Goal: Task Accomplishment & Management: Complete application form

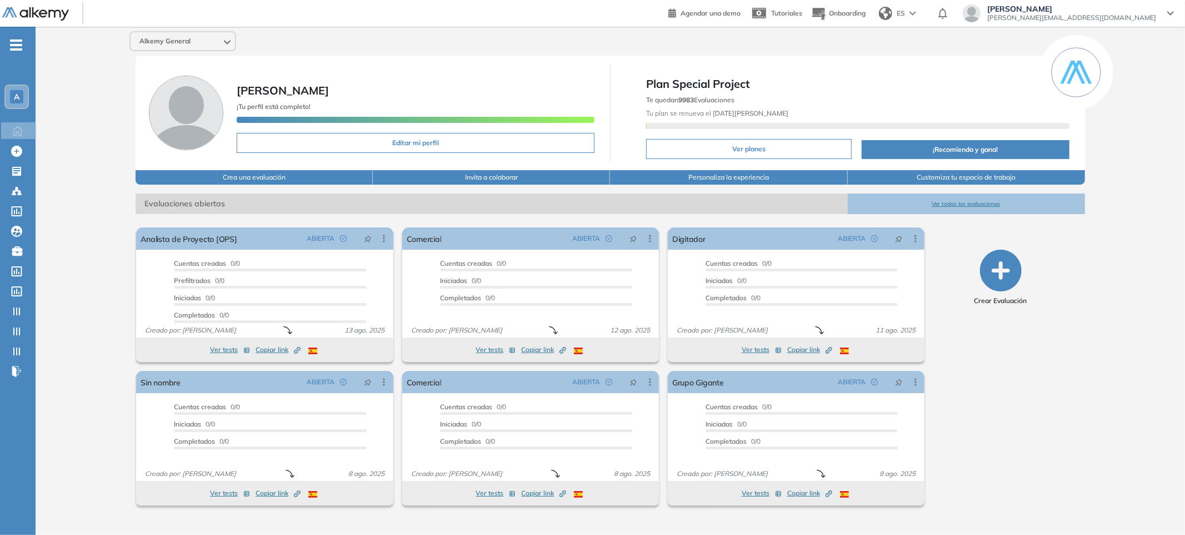
click at [933, 204] on button "Ver todas las evaluaciones" at bounding box center [966, 203] width 237 height 21
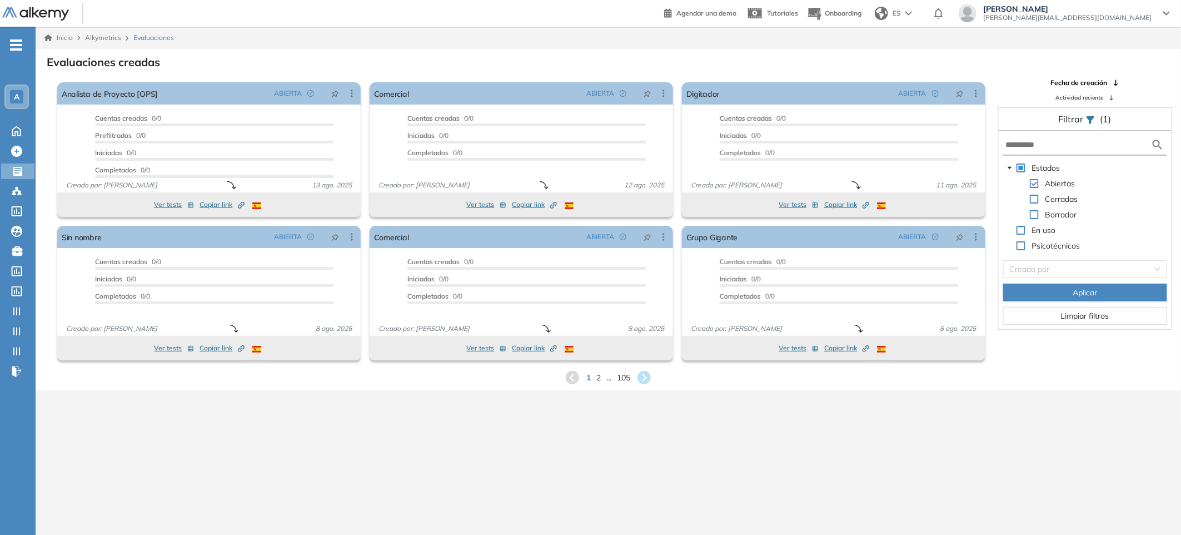
click at [13, 48] on span "-" at bounding box center [16, 43] width 12 height 9
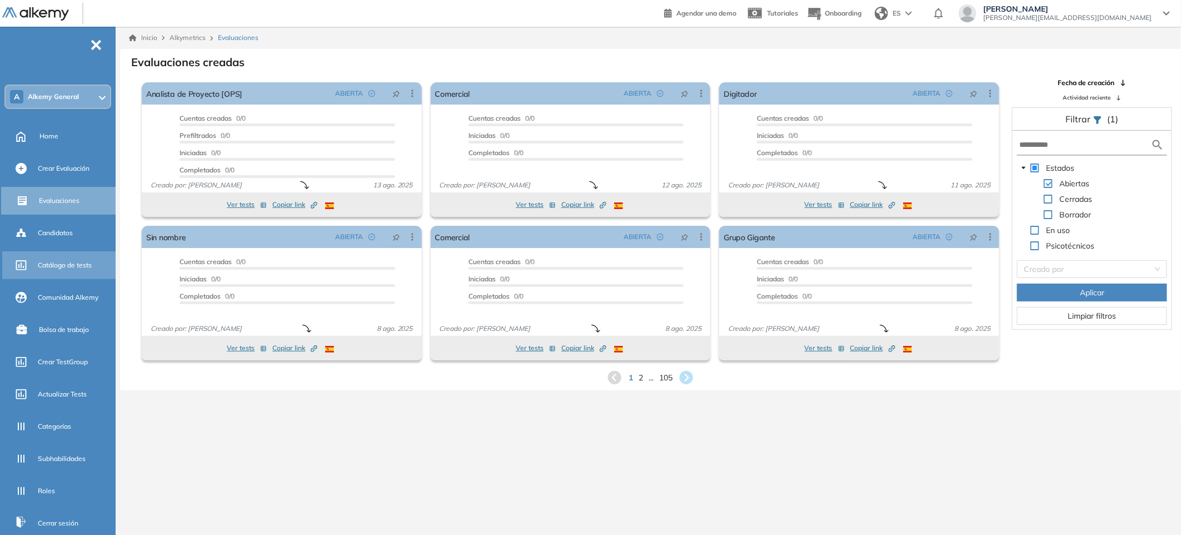
click at [80, 260] on span "Catálogo de tests" at bounding box center [65, 265] width 54 height 10
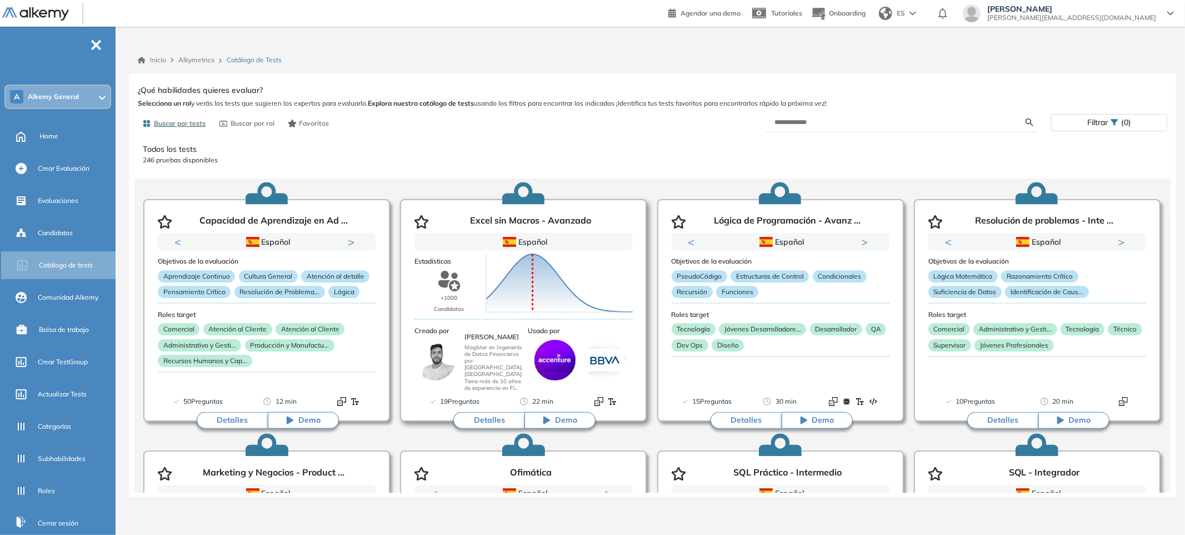
click at [540, 318] on div "Puntuación 0 10 20 30 40 50 60 70 80 90 100 Promedio" at bounding box center [560, 283] width 156 height 111
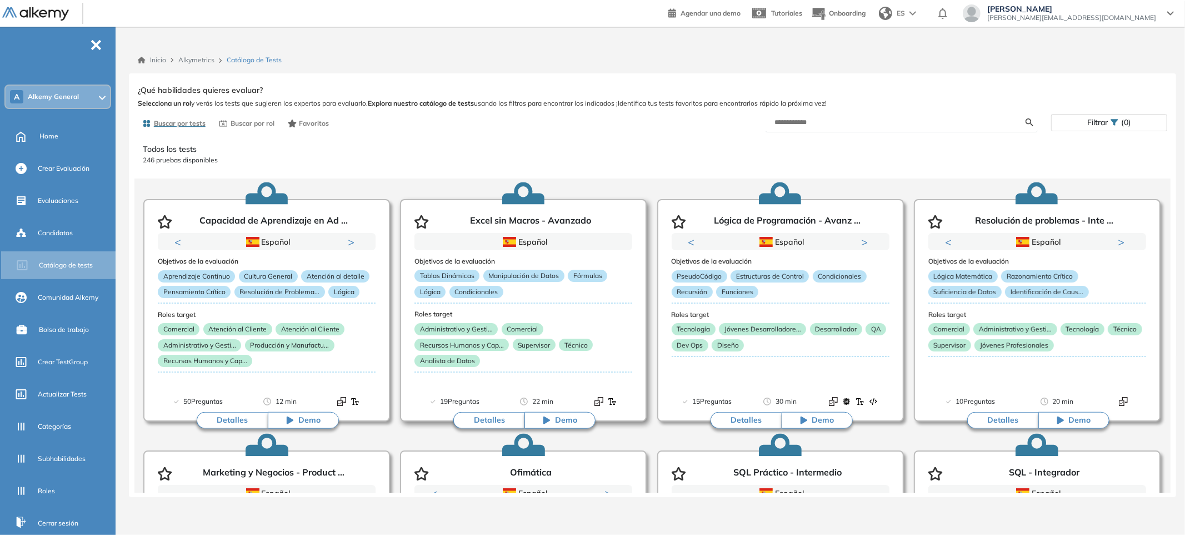
click at [495, 420] on button "Detalles" at bounding box center [488, 420] width 71 height 17
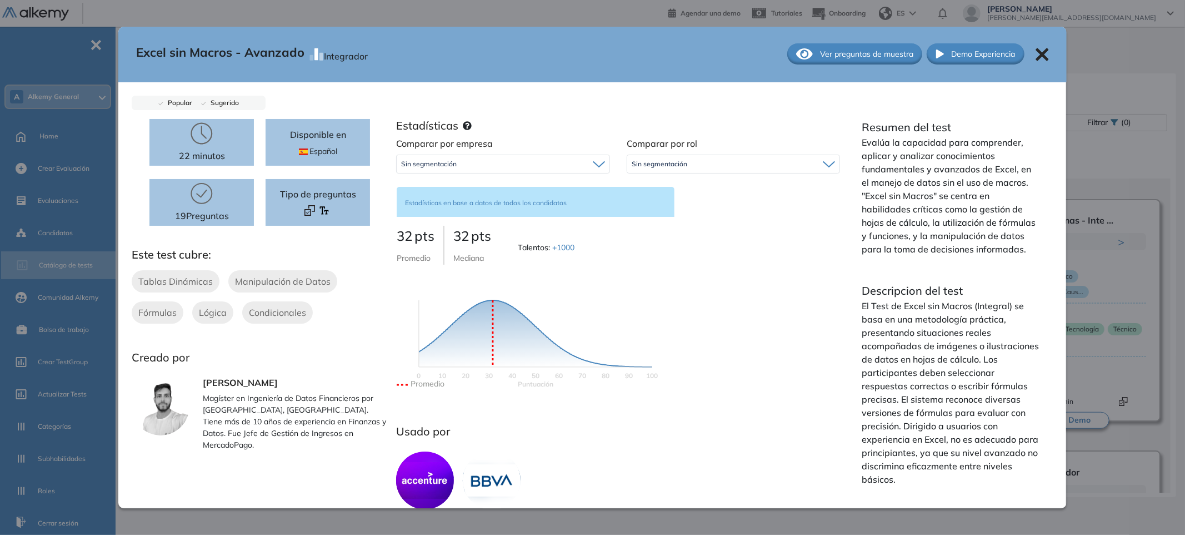
scroll to position [2, 0]
click at [512, 179] on div "Comparar por empresa Sin segmentación Sin segmentación Alkemy Comparar por rol …" at bounding box center [618, 273] width 461 height 275
click at [524, 164] on div "Sin segmentación" at bounding box center [503, 163] width 213 height 18
click at [712, 164] on div "Sin segmentación" at bounding box center [733, 163] width 213 height 18
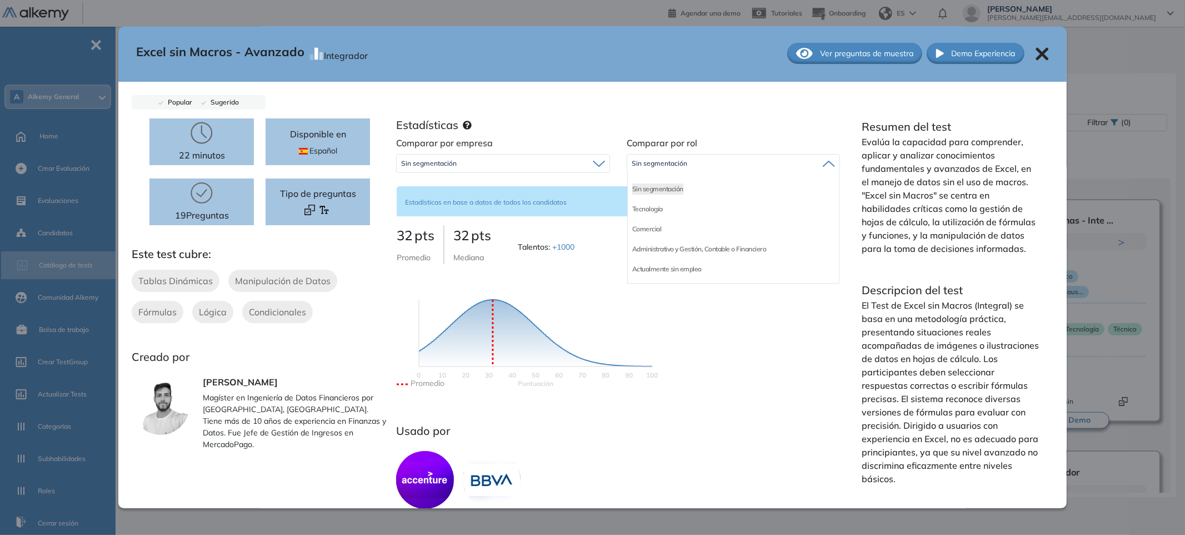
click at [719, 335] on div "Comparar por empresa Sin segmentación Sin segmentación Alkemy Comparar por rol …" at bounding box center [618, 273] width 461 height 275
click at [1036, 54] on icon at bounding box center [1042, 54] width 13 height 13
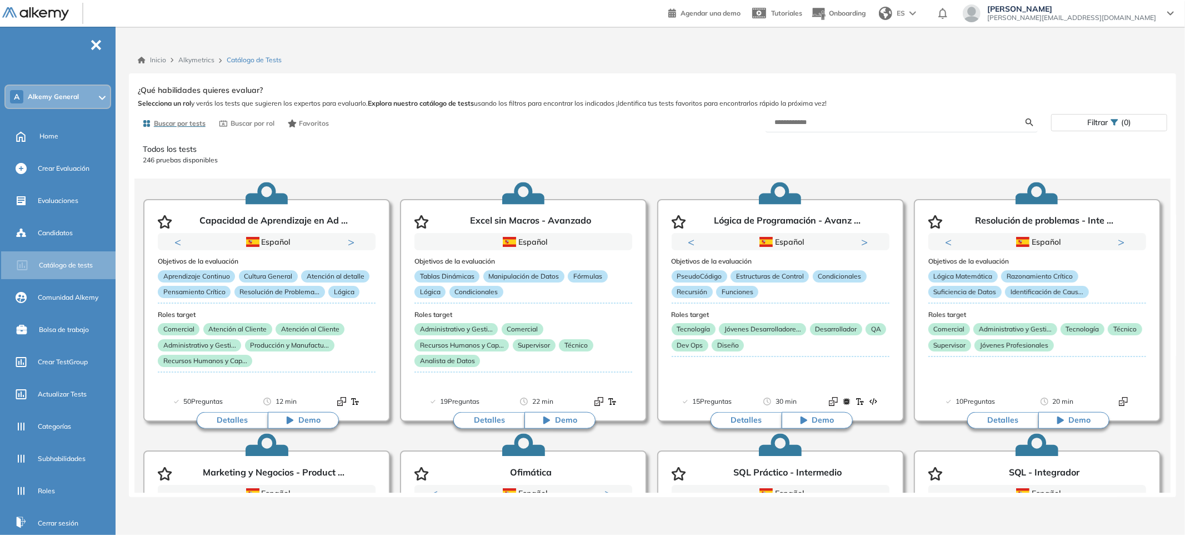
scroll to position [0, 0]
click at [87, 168] on span "Crear Evaluación" at bounding box center [64, 168] width 52 height 10
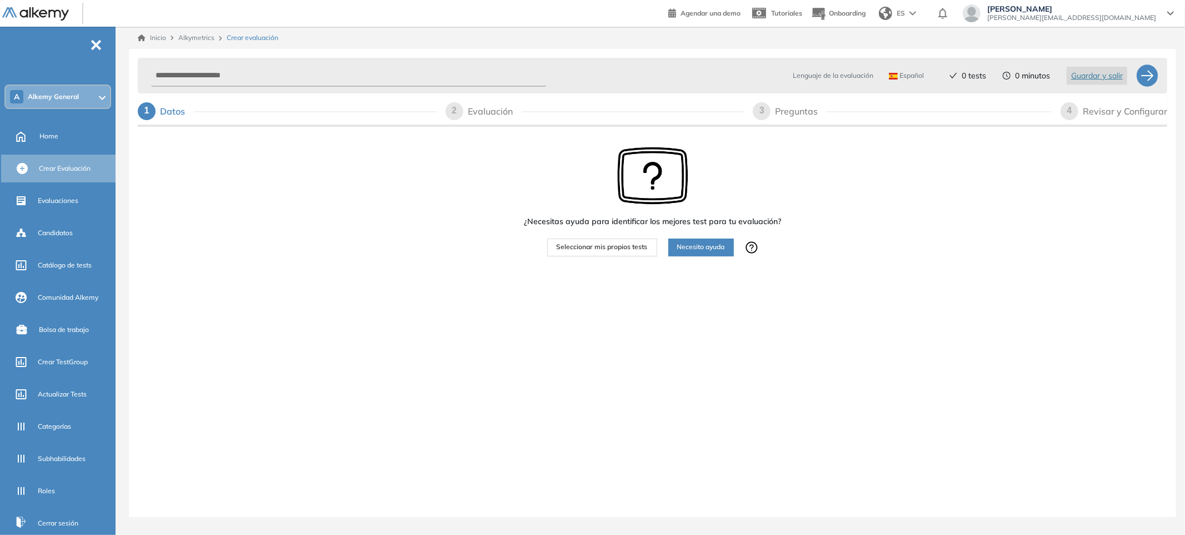
click at [602, 250] on span "Seleccionar mis propios tests" at bounding box center [602, 247] width 91 height 11
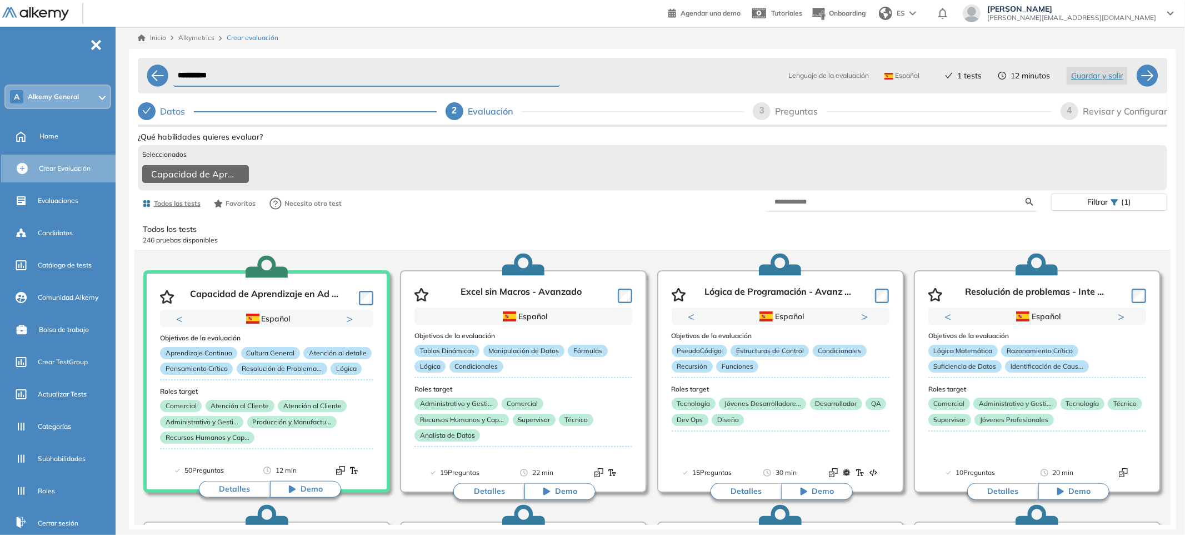
scroll to position [18, 0]
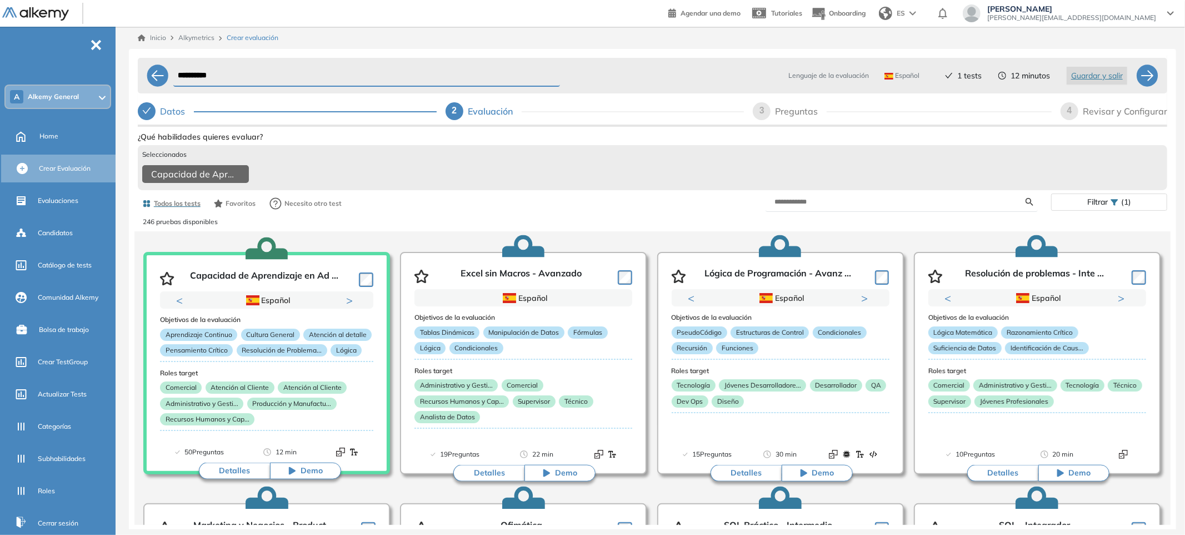
click at [1112, 204] on icon at bounding box center [1115, 202] width 8 height 8
click at [1138, 233] on div at bounding box center [1109, 230] width 102 height 18
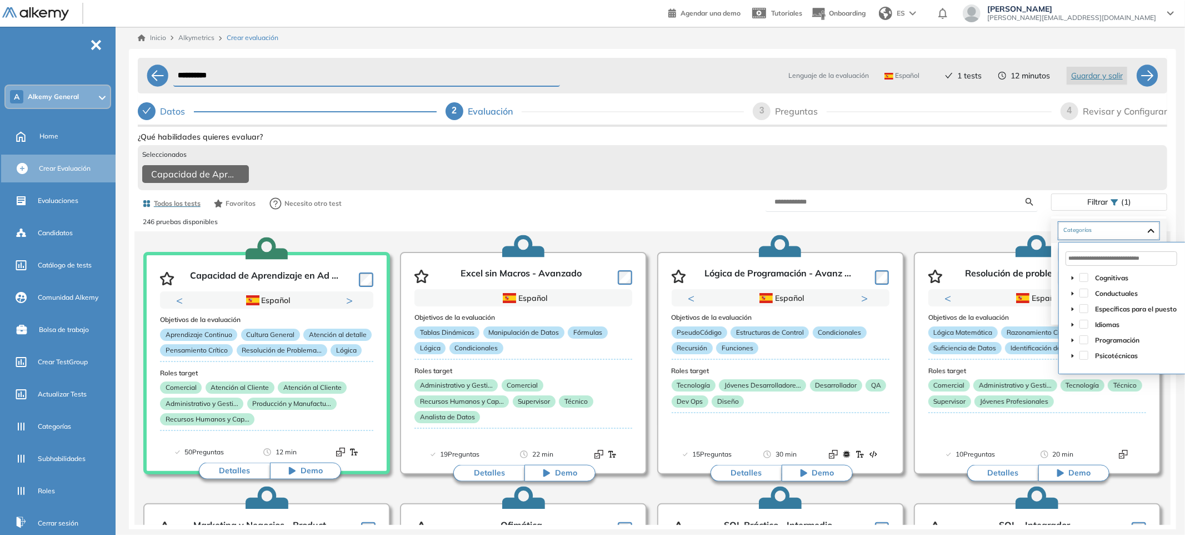
click at [1073, 276] on icon "caret-down" at bounding box center [1073, 278] width 6 height 6
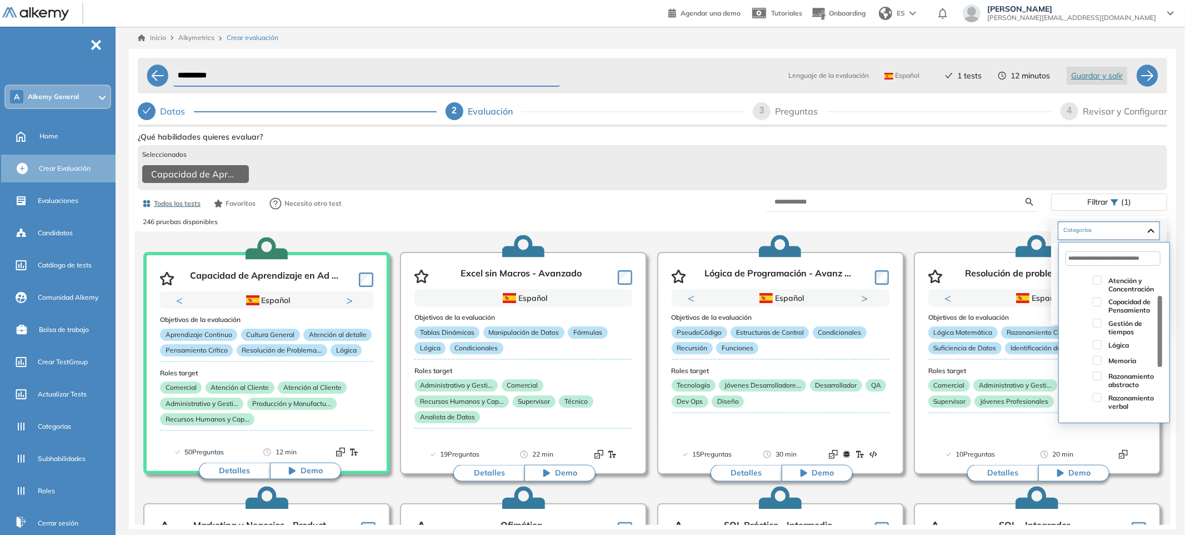
scroll to position [34, 0]
click at [1070, 398] on icon "caret-down" at bounding box center [1073, 398] width 6 height 6
click at [1068, 362] on span at bounding box center [1072, 362] width 13 height 19
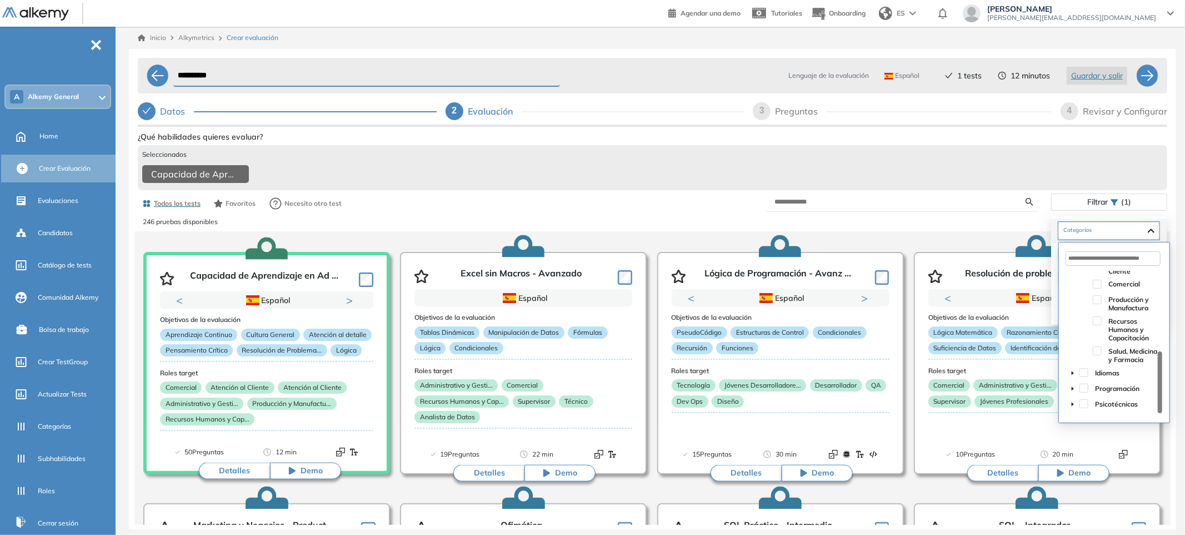
click at [1075, 375] on icon "caret-down" at bounding box center [1073, 373] width 6 height 6
click at [1073, 389] on icon "caret-down" at bounding box center [1073, 389] width 2 height 4
click at [1074, 403] on icon "caret-down" at bounding box center [1073, 405] width 6 height 6
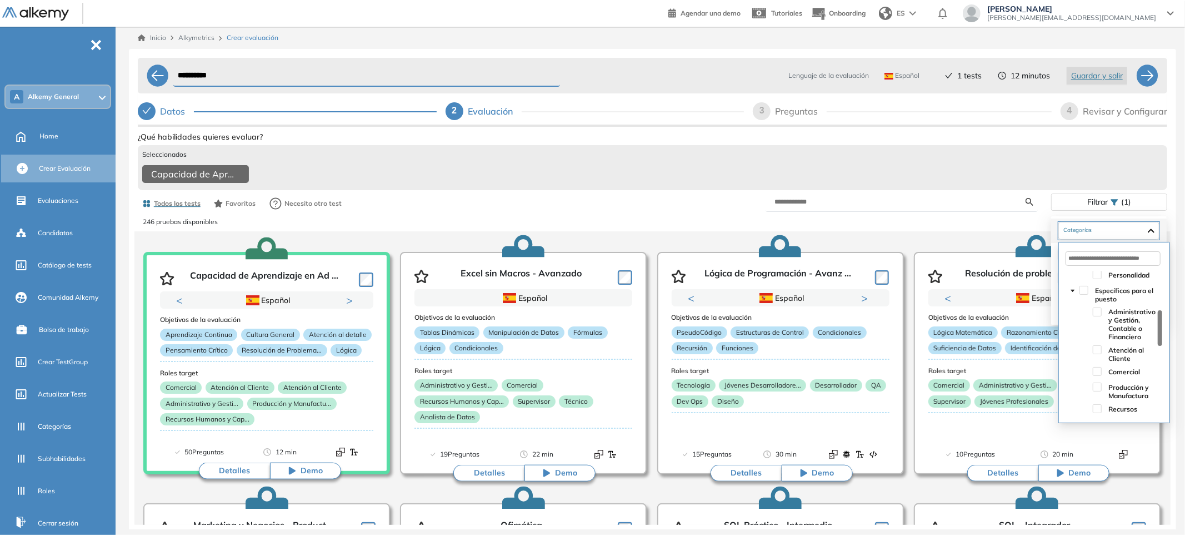
scroll to position [0, 0]
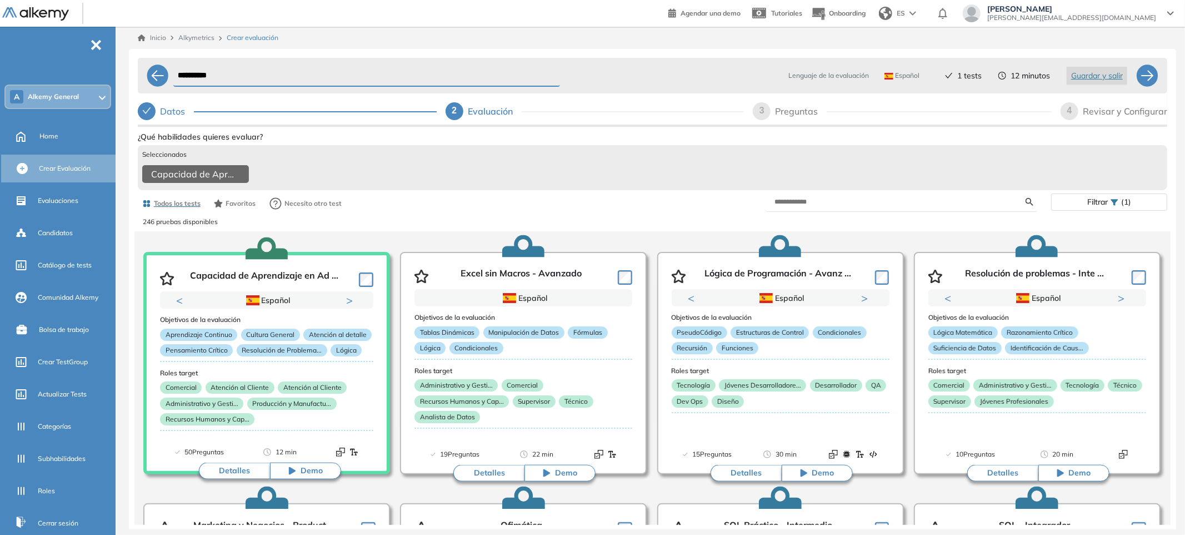
click at [966, 231] on div "Todos los tests 246 pruebas disponibles" at bounding box center [653, 216] width 1020 height 31
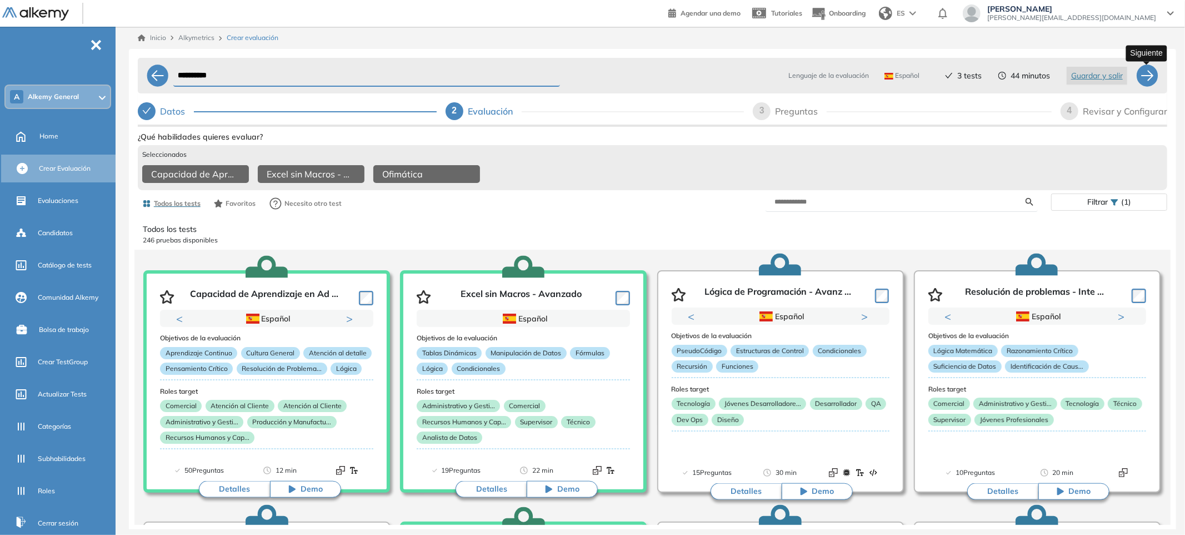
click at [1151, 76] on div at bounding box center [1147, 75] width 22 height 22
select select "*****"
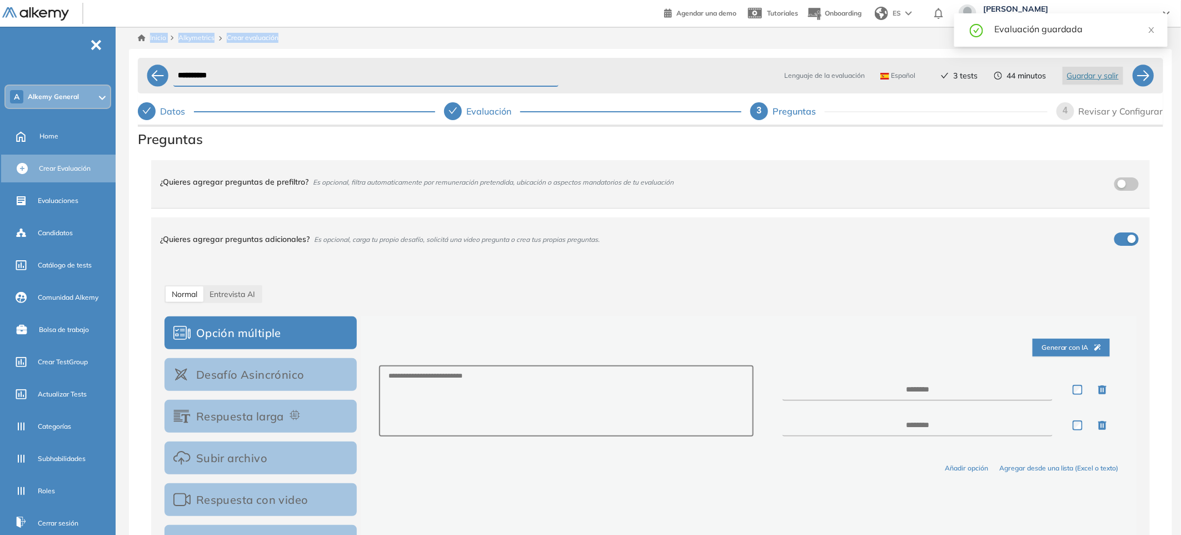
drag, startPoint x: 234, startPoint y: 87, endPoint x: 13, endPoint y: 61, distance: 222.7
click at [13, 61] on div "**********" at bounding box center [590, 298] width 1181 height 596
drag, startPoint x: 250, startPoint y: 73, endPoint x: 118, endPoint y: 74, distance: 131.7
click at [118, 74] on div "**********" at bounding box center [590, 298] width 1181 height 596
type input "*"
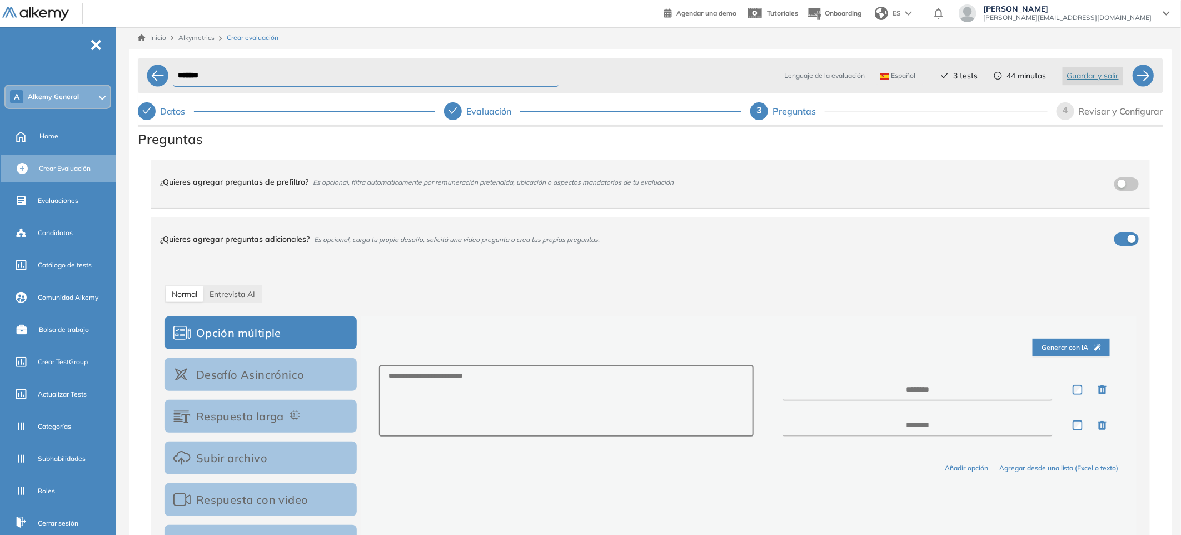
type input "*******"
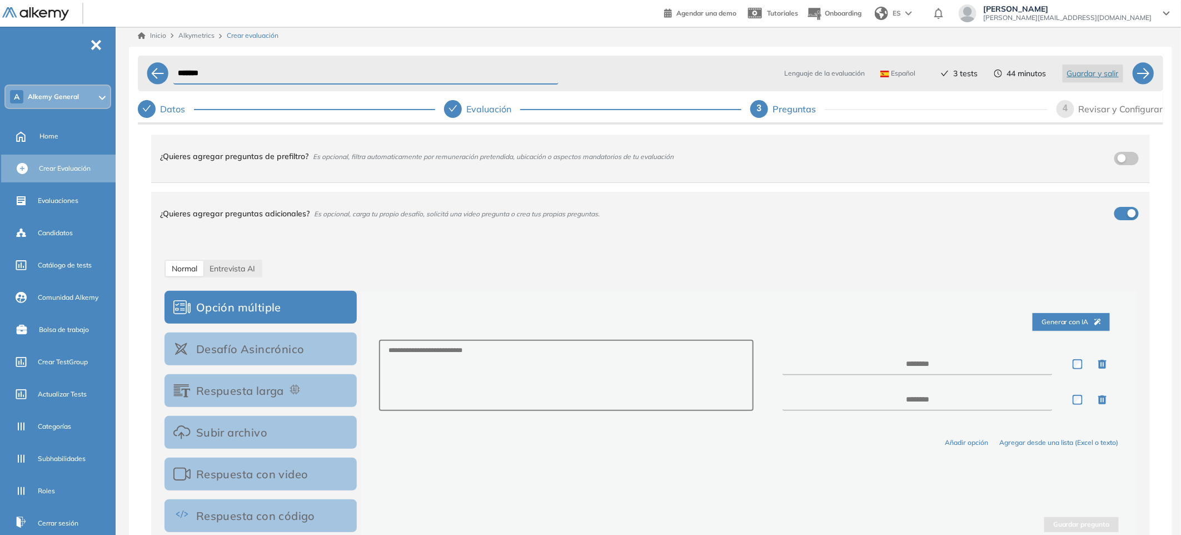
scroll to position [52, 0]
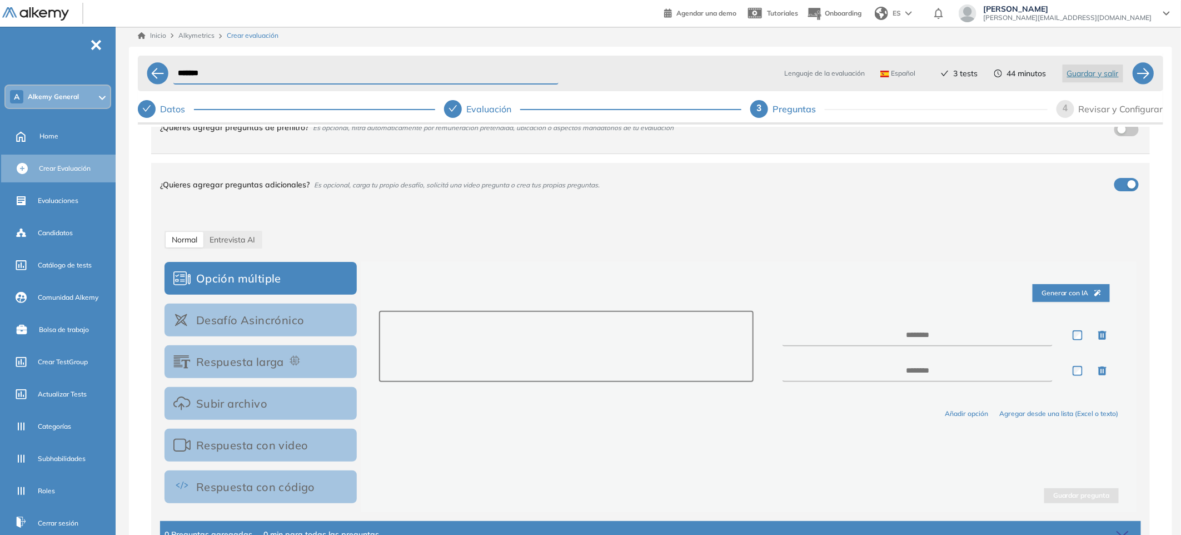
click at [477, 343] on textarea at bounding box center [566, 346] width 375 height 71
click at [255, 323] on button "Desafío Asincrónico" at bounding box center [260, 319] width 192 height 33
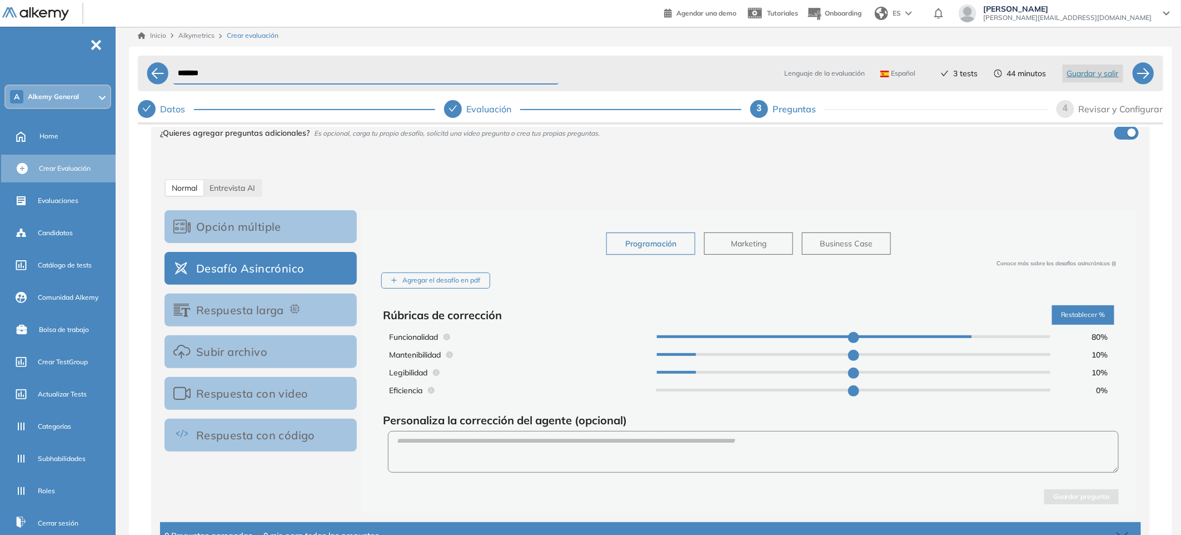
scroll to position [106, 0]
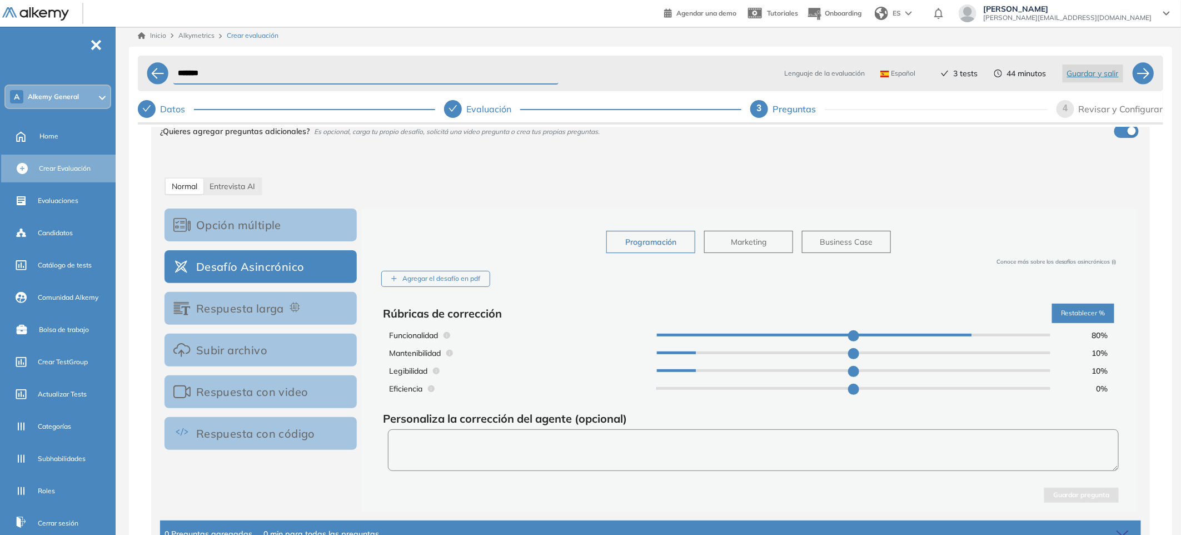
click at [598, 440] on textarea at bounding box center [753, 450] width 731 height 42
click at [750, 244] on span "Marketing" at bounding box center [749, 242] width 36 height 12
type input "**"
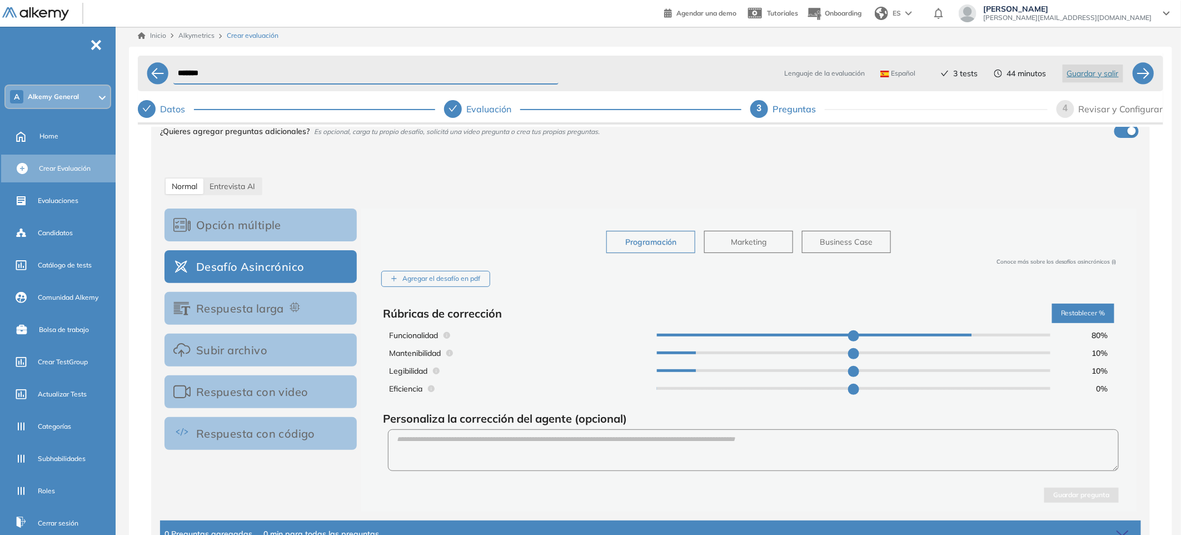
type input "**"
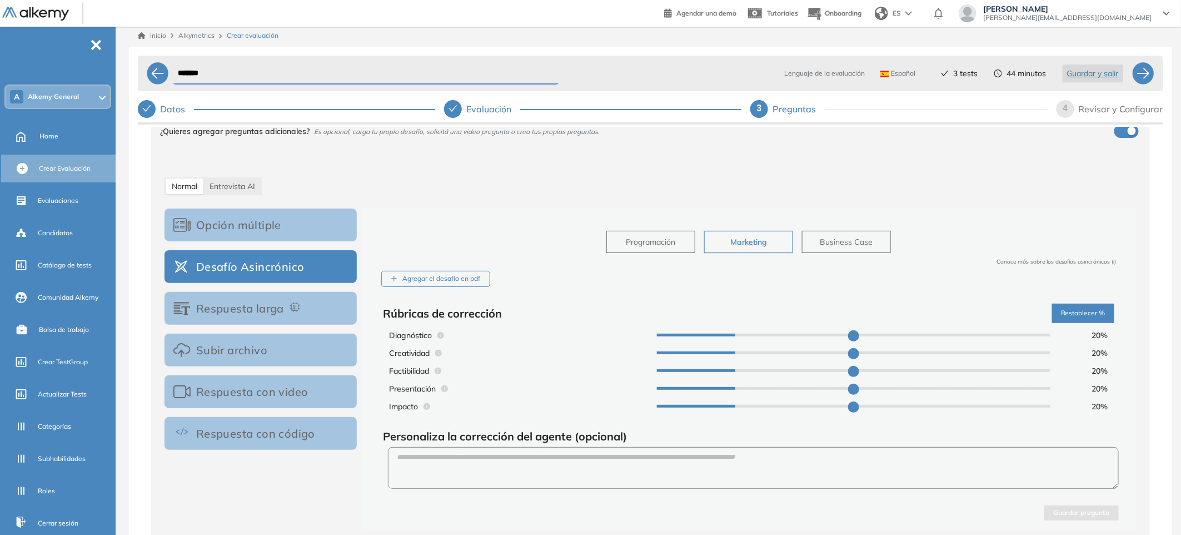
click at [858, 243] on span "Business Case" at bounding box center [846, 242] width 53 height 12
click at [261, 310] on button "Respuesta larga" at bounding box center [260, 308] width 192 height 33
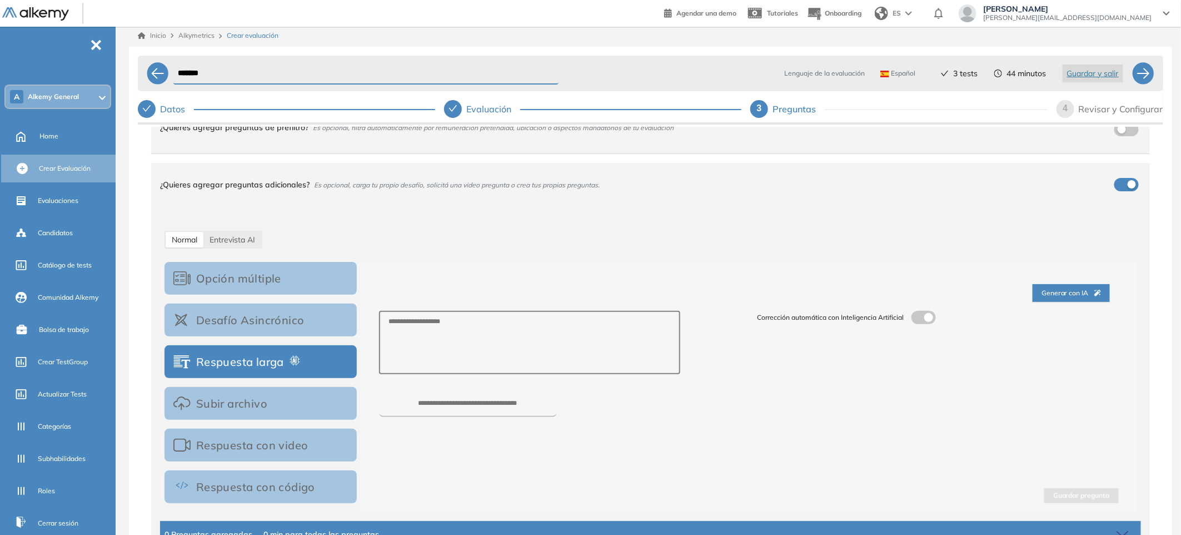
click at [270, 403] on button "Subir archivo" at bounding box center [260, 403] width 192 height 33
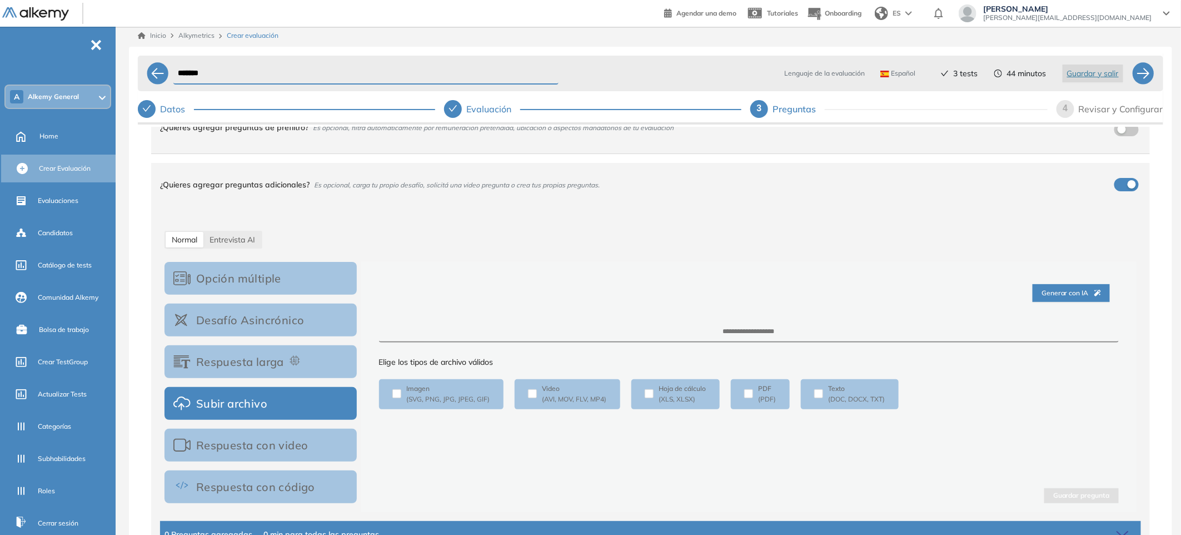
click at [263, 441] on button "Respuesta con video" at bounding box center [260, 444] width 192 height 33
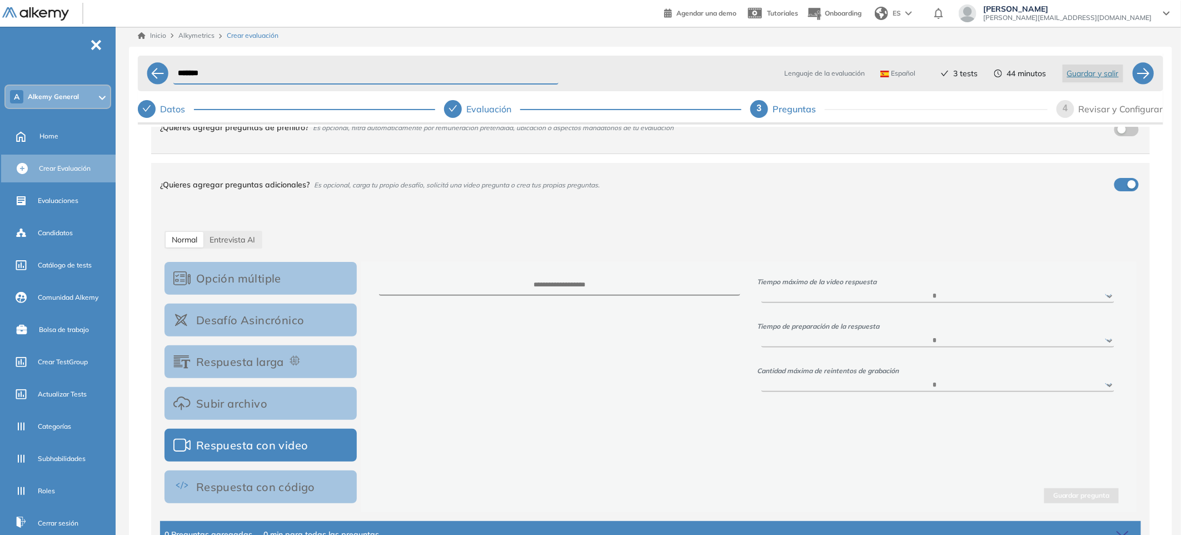
click at [277, 489] on button "Respuesta con código" at bounding box center [260, 486] width 192 height 33
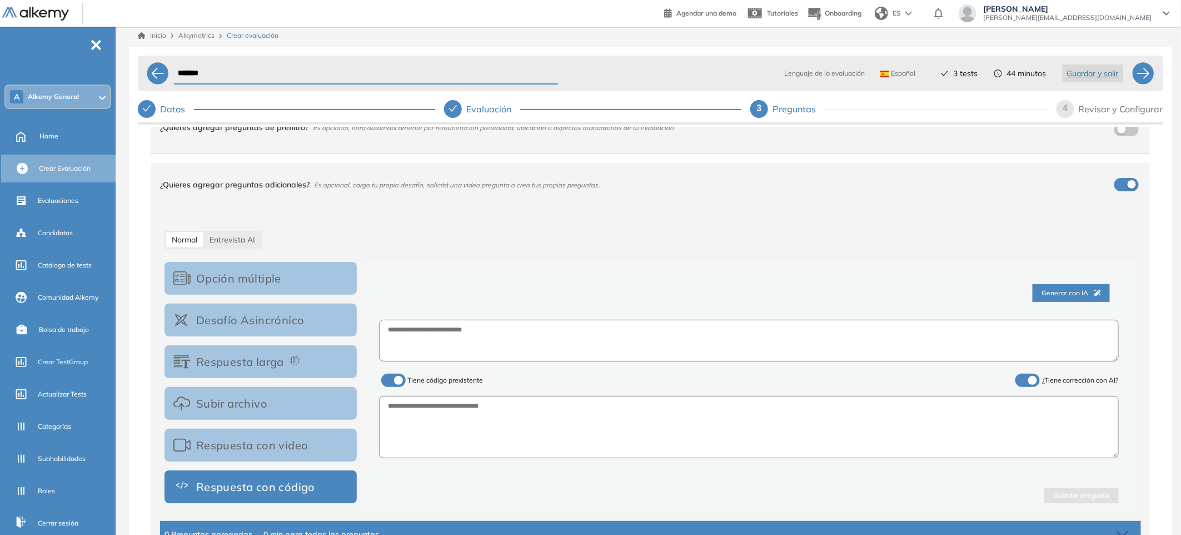
click at [1127, 186] on div "button" at bounding box center [1131, 184] width 8 height 8
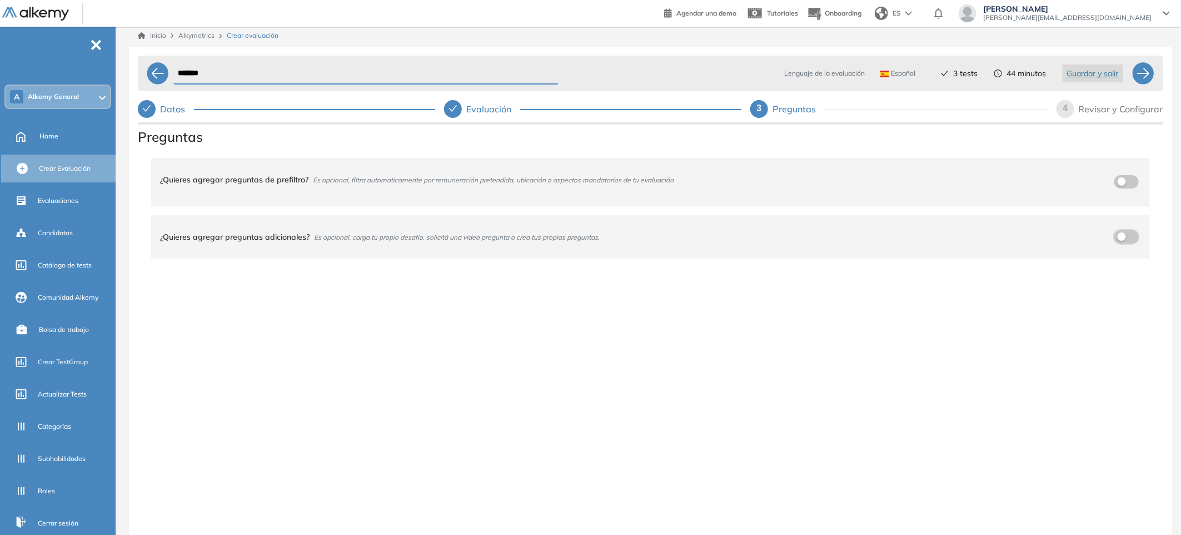
scroll to position [0, 0]
click at [1137, 78] on div at bounding box center [1143, 73] width 22 height 22
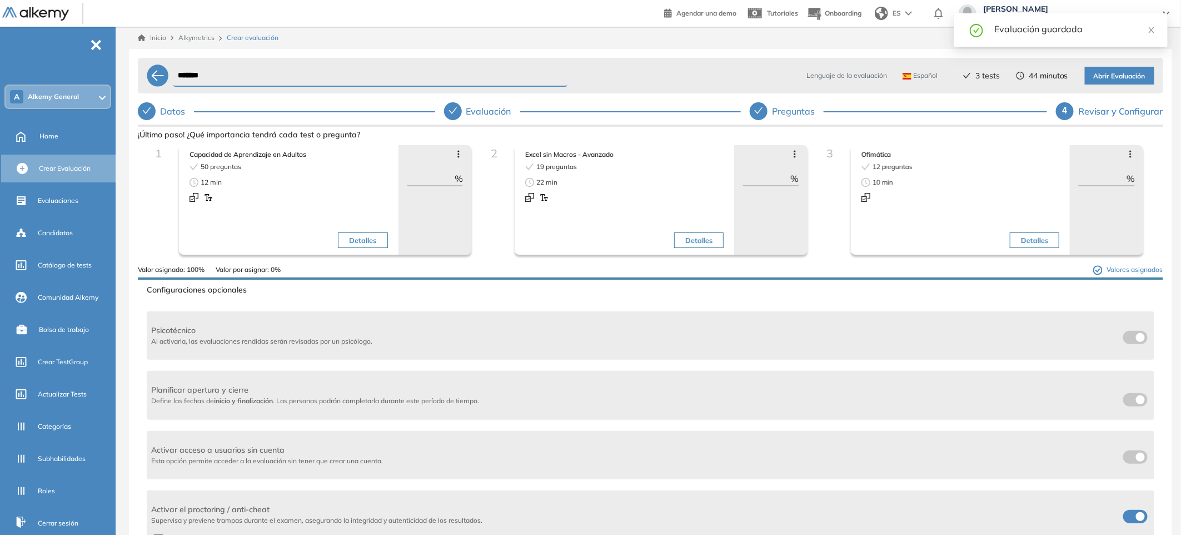
drag, startPoint x: 426, startPoint y: 175, endPoint x: 497, endPoint y: 182, distance: 72.0
click at [497, 182] on div "1 Capacidad de Aprendizaje en Adultos 50 preguntas 12 min Detalles Avanzar posi…" at bounding box center [650, 204] width 1007 height 119
drag, startPoint x: 236, startPoint y: 152, endPoint x: 466, endPoint y: 151, distance: 230.1
click at [437, 154] on div "Capacidad de Aprendizaje en Adultos 50 preguntas 12 min Detalles Avanzar posici…" at bounding box center [325, 197] width 292 height 109
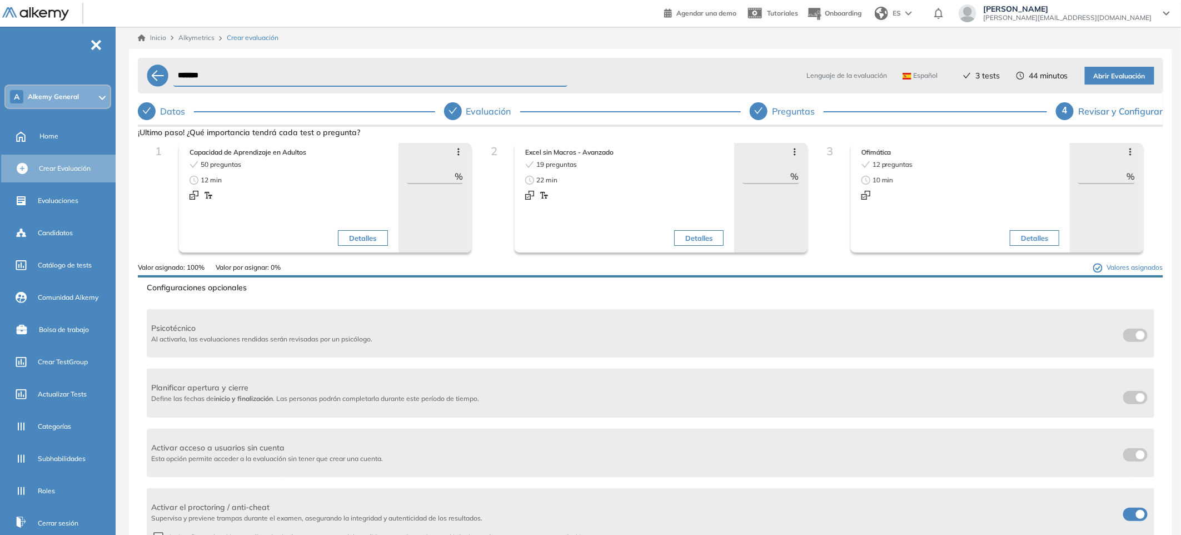
click at [541, 149] on span "Excel sin Macros - Avanzado" at bounding box center [624, 152] width 198 height 10
drag, startPoint x: 755, startPoint y: 171, endPoint x: 789, endPoint y: 174, distance: 34.6
click at [789, 174] on div "** %" at bounding box center [770, 176] width 57 height 14
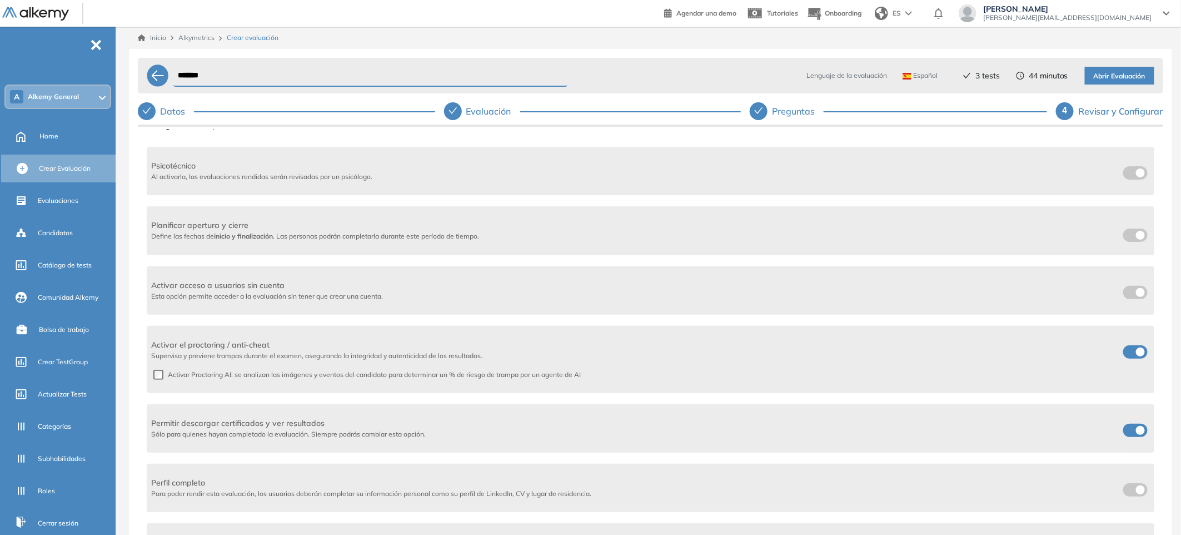
scroll to position [187, 0]
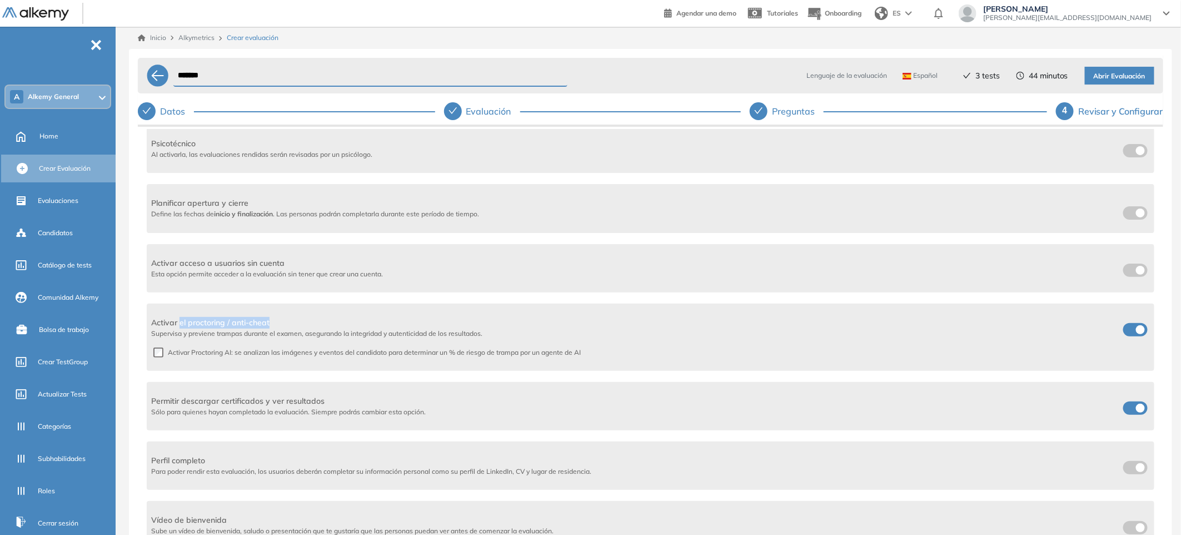
drag, startPoint x: 181, startPoint y: 316, endPoint x: 327, endPoint y: 321, distance: 146.2
click at [327, 321] on span "Activar el proctoring / anti-cheat" at bounding box center [316, 323] width 331 height 12
drag, startPoint x: 153, startPoint y: 400, endPoint x: 351, endPoint y: 405, distance: 197.9
click at [351, 405] on div "Permitir descargar certificados y ver resultados Sólo para quienes hayan comple…" at bounding box center [288, 406] width 275 height 22
click at [151, 401] on span "Permitir descargar certificados y ver resultados" at bounding box center [288, 401] width 275 height 12
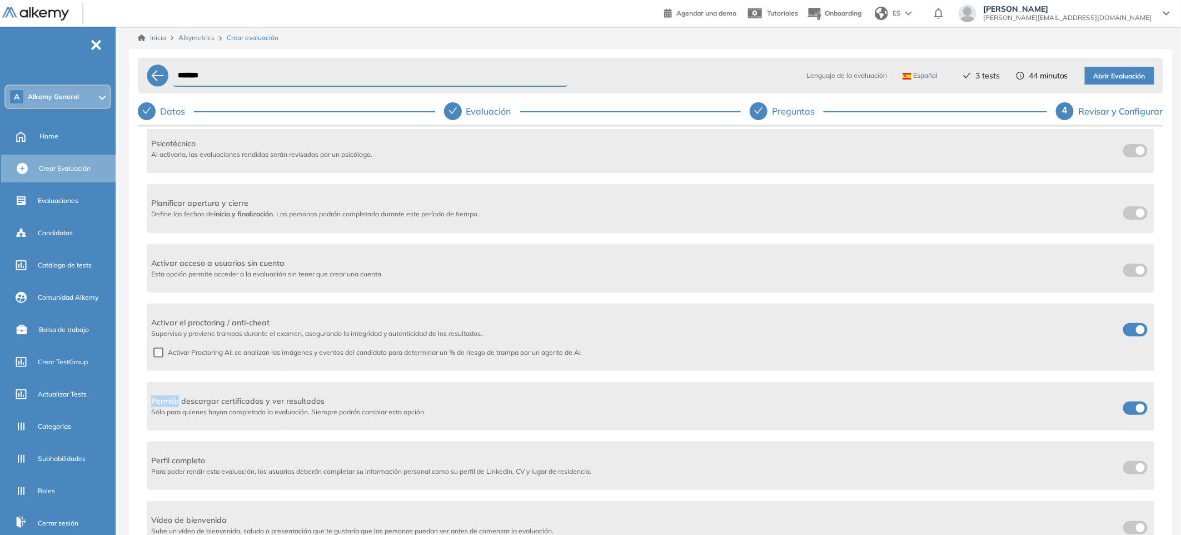
click at [151, 401] on span "Permitir descargar certificados y ver resultados" at bounding box center [288, 401] width 275 height 12
click at [151, 400] on span "Permitir descargar certificados y ver resultados" at bounding box center [288, 401] width 275 height 12
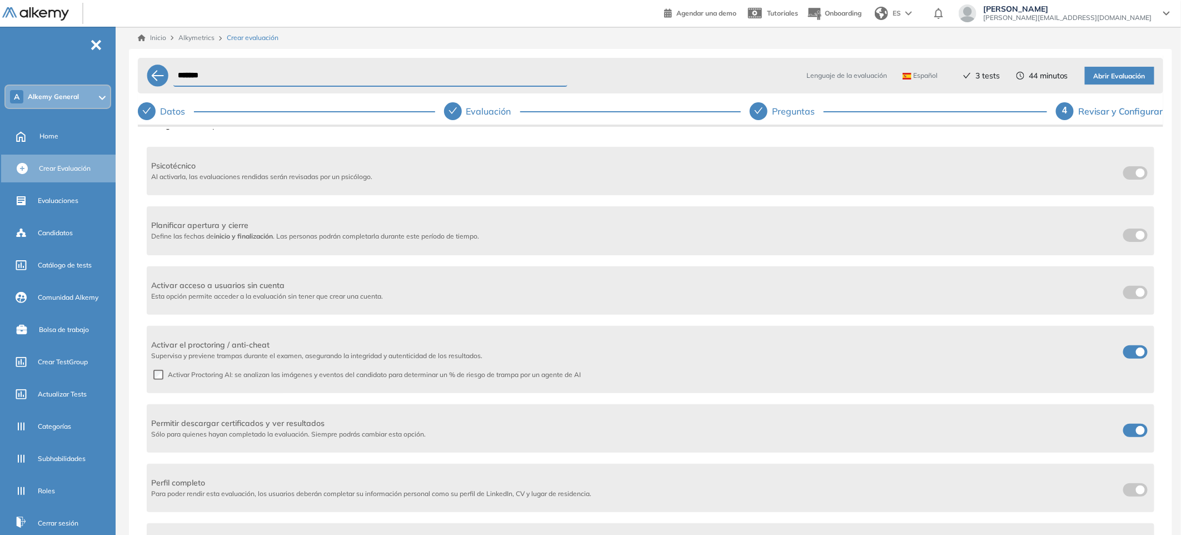
scroll to position [203, 0]
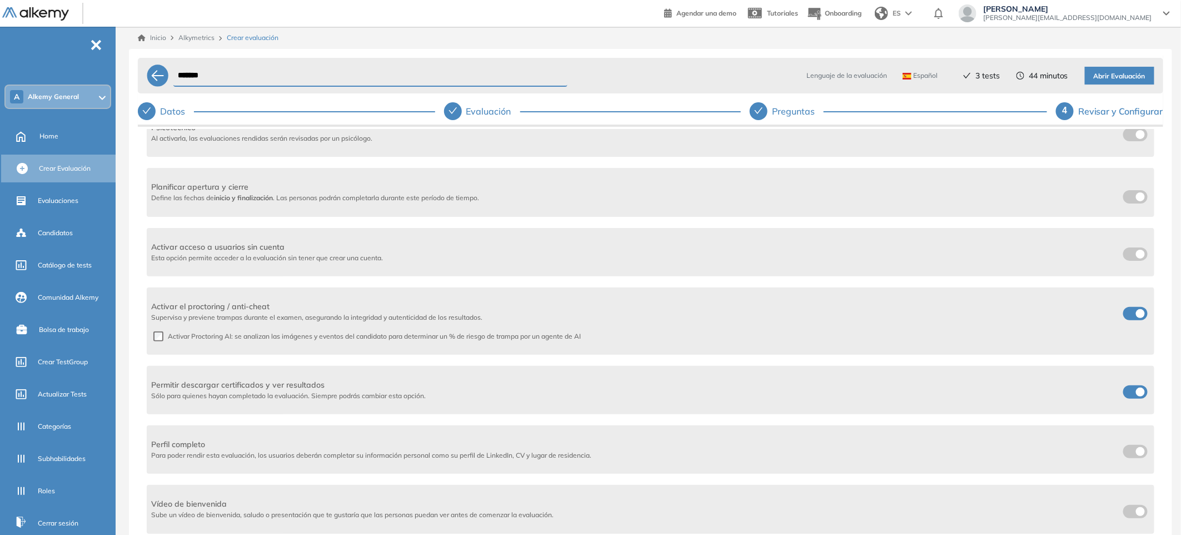
click at [1115, 77] on span "Abrir Evaluación" at bounding box center [1120, 76] width 52 height 11
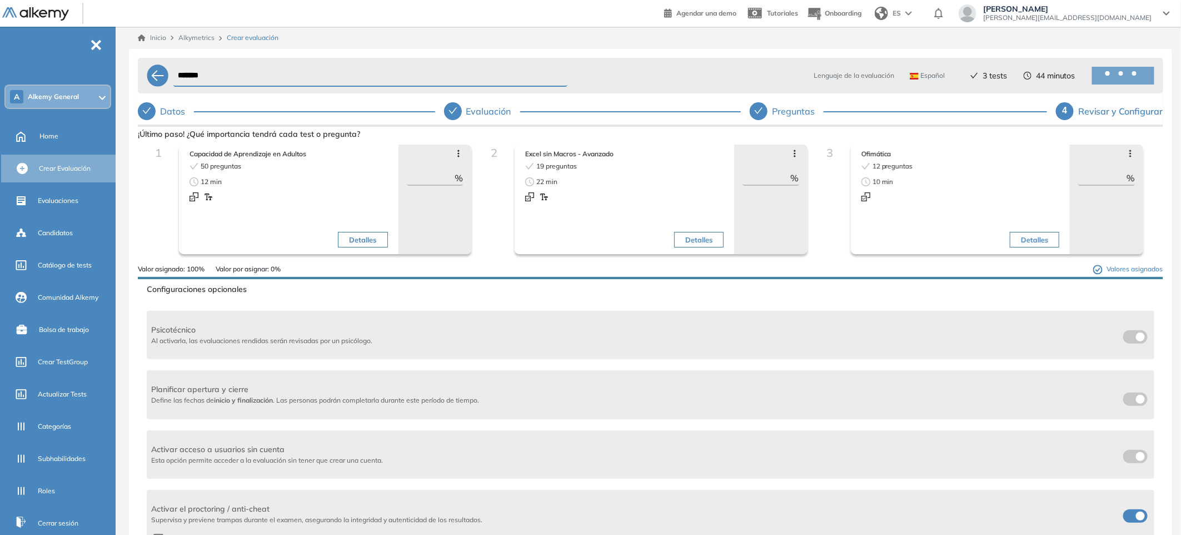
scroll to position [0, 0]
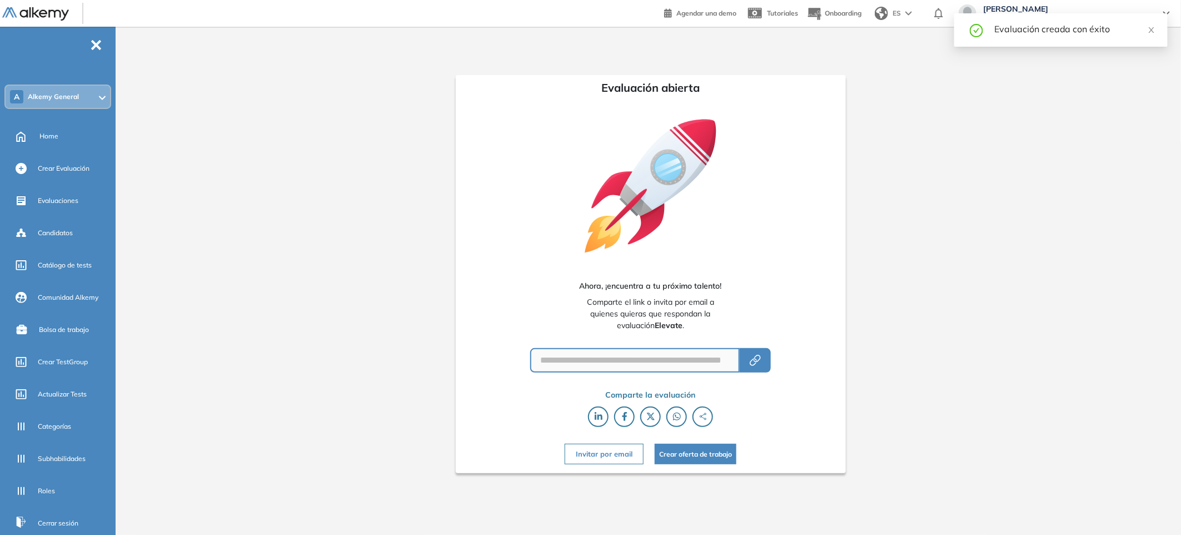
type input "**********"
click at [894, 396] on div "**********" at bounding box center [652, 272] width 1065 height 490
click at [765, 363] on button "button" at bounding box center [757, 360] width 31 height 24
click at [606, 451] on button "Invitar por email" at bounding box center [606, 453] width 79 height 21
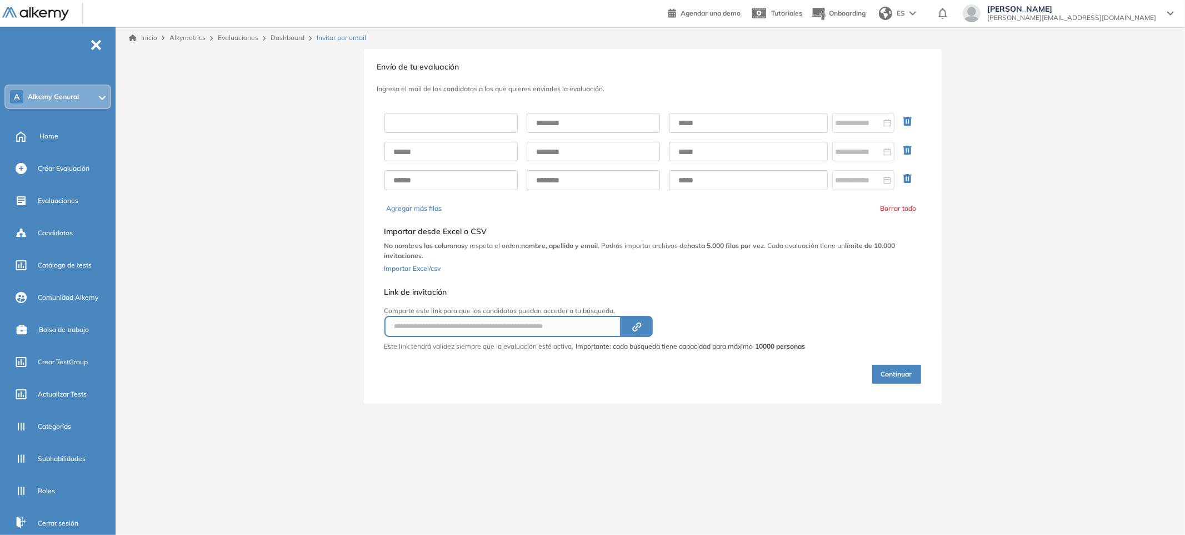
click at [457, 124] on input "text" at bounding box center [451, 123] width 133 height 20
click at [785, 262] on div "Selecciona el documento que quieres importar Agregar Importar desde Excel o CSV…" at bounding box center [653, 248] width 537 height 61
click at [775, 312] on p "Comparte este link para que los candidatos puedan acceder a tu búsqueda." at bounding box center [595, 311] width 421 height 10
click at [889, 376] on button "Continuar" at bounding box center [896, 374] width 49 height 19
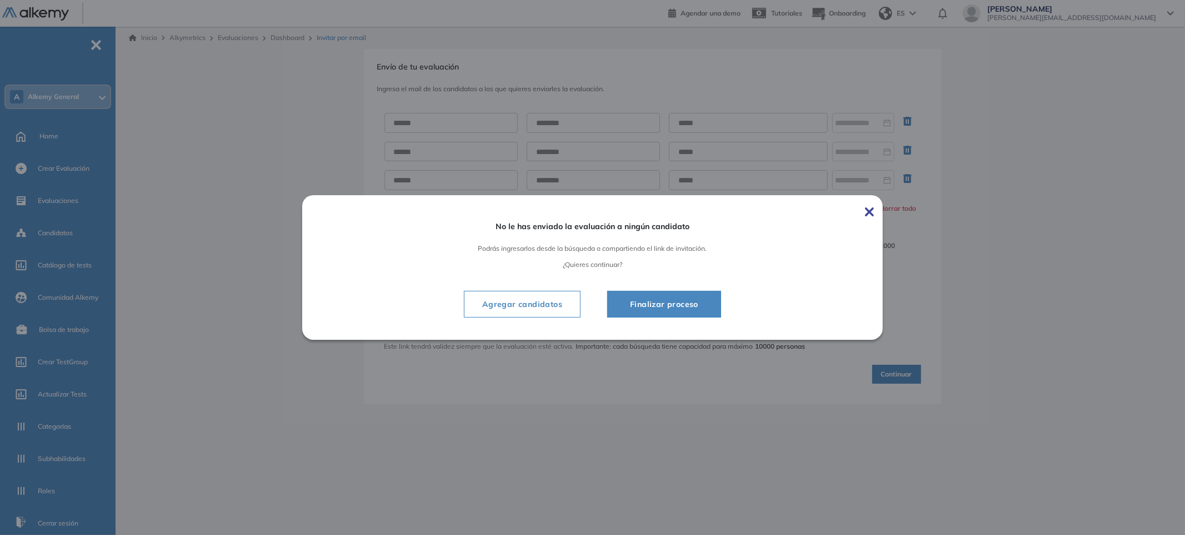
drag, startPoint x: 856, startPoint y: 216, endPoint x: 867, endPoint y: 209, distance: 13.4
click at [856, 216] on div "No le has enviado la evaluación a ningún candidato Podrás ingresarlos desde la …" at bounding box center [592, 267] width 581 height 144
click at [867, 209] on img at bounding box center [869, 211] width 9 height 9
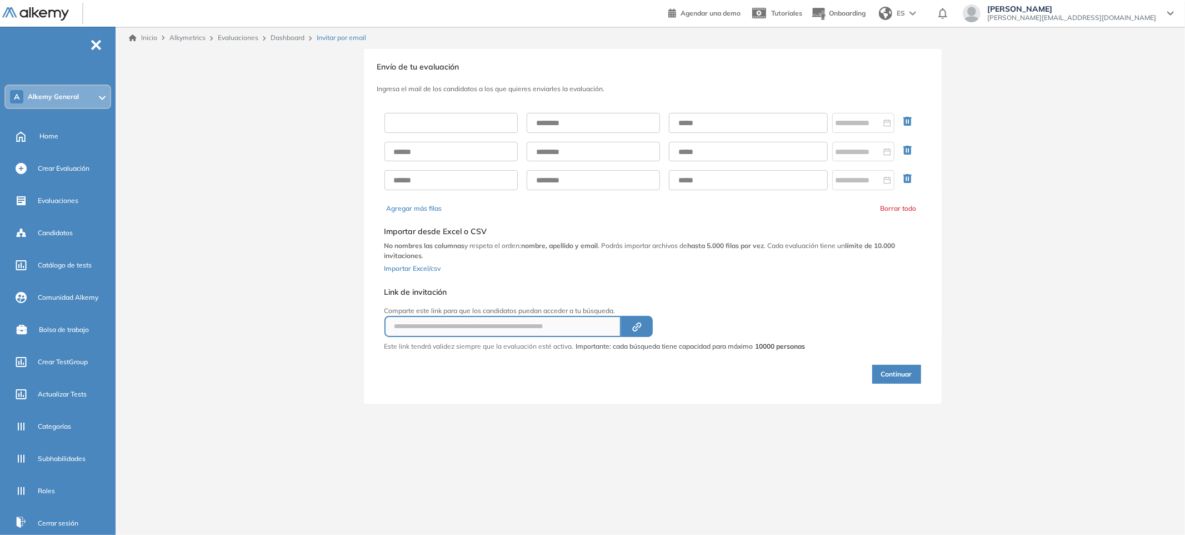
click at [443, 121] on input "text" at bounding box center [451, 123] width 133 height 20
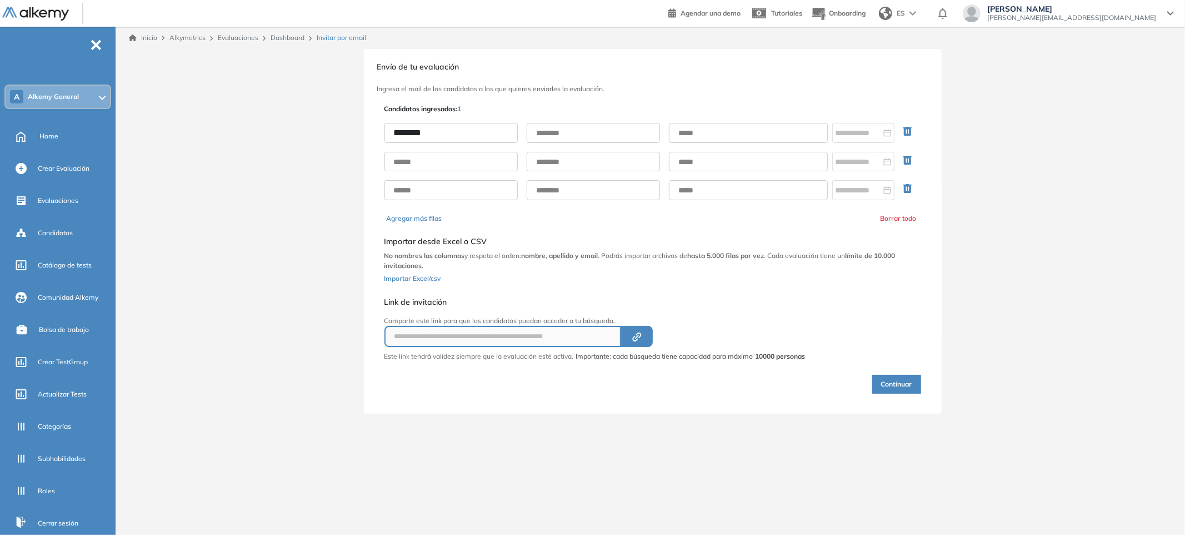
type input "********"
type input "*******"
type input "**********"
click at [1021, 272] on div "**********" at bounding box center [652, 231] width 1065 height 365
click at [894, 381] on button "Continuar" at bounding box center [896, 384] width 49 height 19
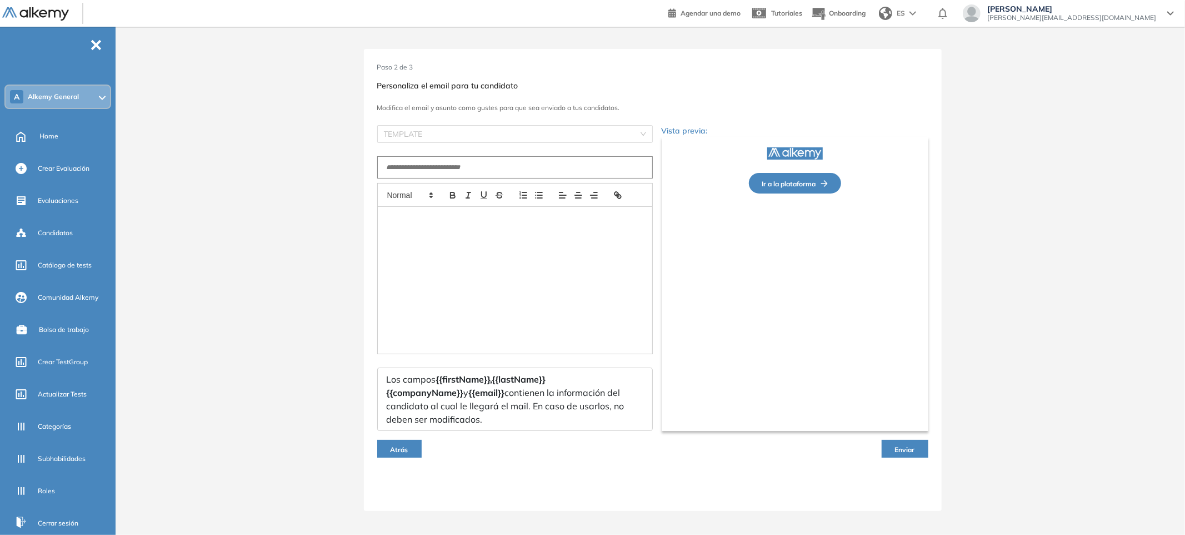
type input "**********"
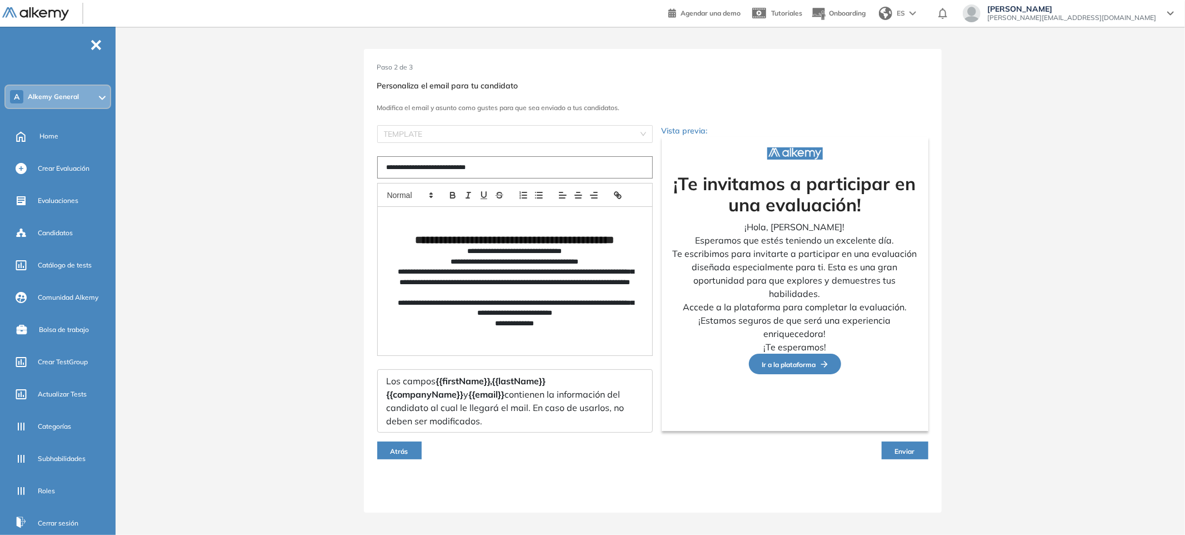
click at [615, 281] on p "**********" at bounding box center [515, 282] width 239 height 31
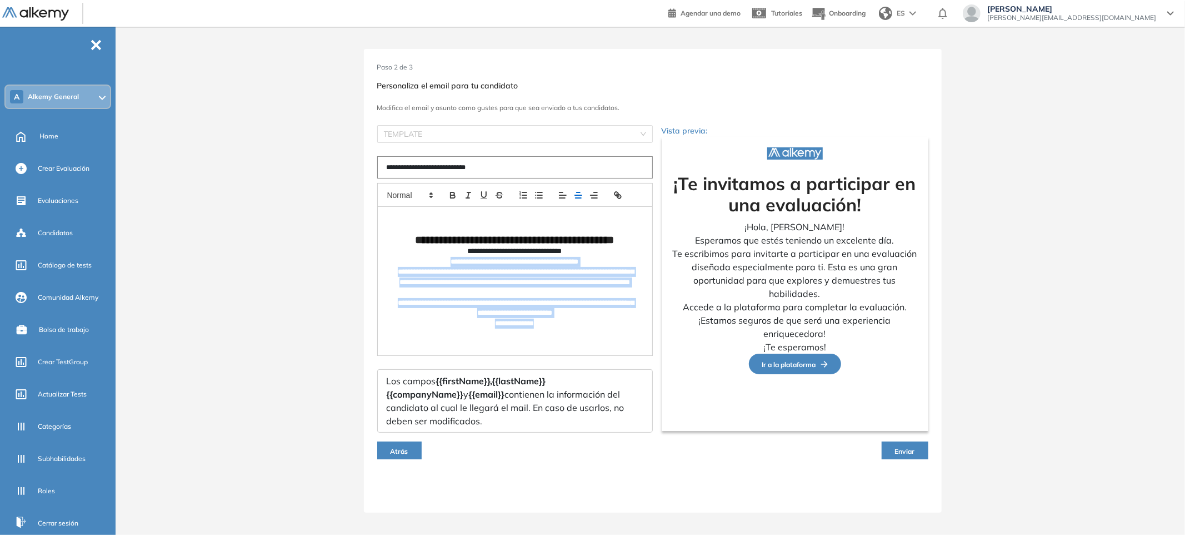
drag, startPoint x: 579, startPoint y: 336, endPoint x: 403, endPoint y: 268, distance: 188.0
click at [403, 268] on div "**********" at bounding box center [515, 281] width 275 height 148
click at [404, 267] on p "**********" at bounding box center [515, 262] width 239 height 10
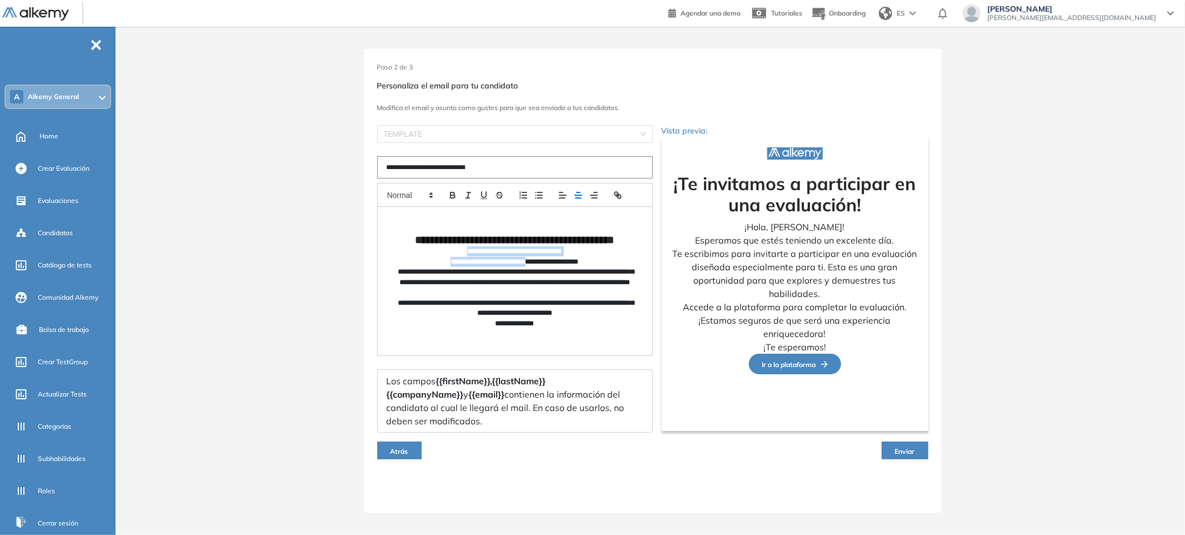
drag, startPoint x: 450, startPoint y: 255, endPoint x: 532, endPoint y: 270, distance: 83.5
click at [532, 270] on div "**********" at bounding box center [515, 281] width 275 height 148
click at [532, 267] on p "**********" at bounding box center [515, 262] width 239 height 10
click at [174, 231] on div "**********" at bounding box center [652, 280] width 1065 height 463
click at [68, 196] on span "Evaluaciones" at bounding box center [58, 201] width 41 height 10
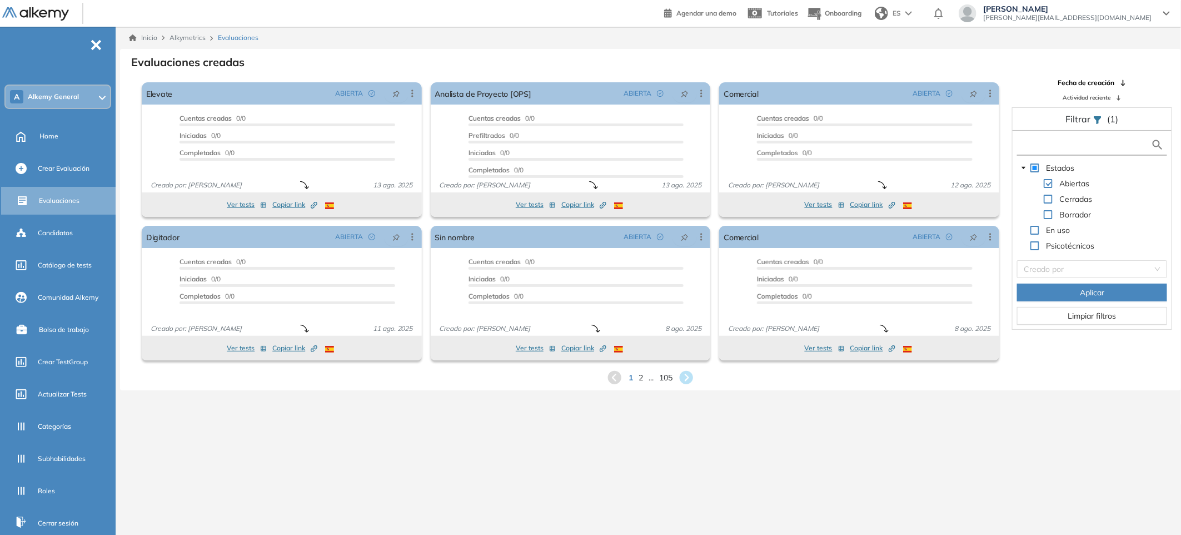
click at [1085, 143] on input "text" at bounding box center [1085, 145] width 131 height 12
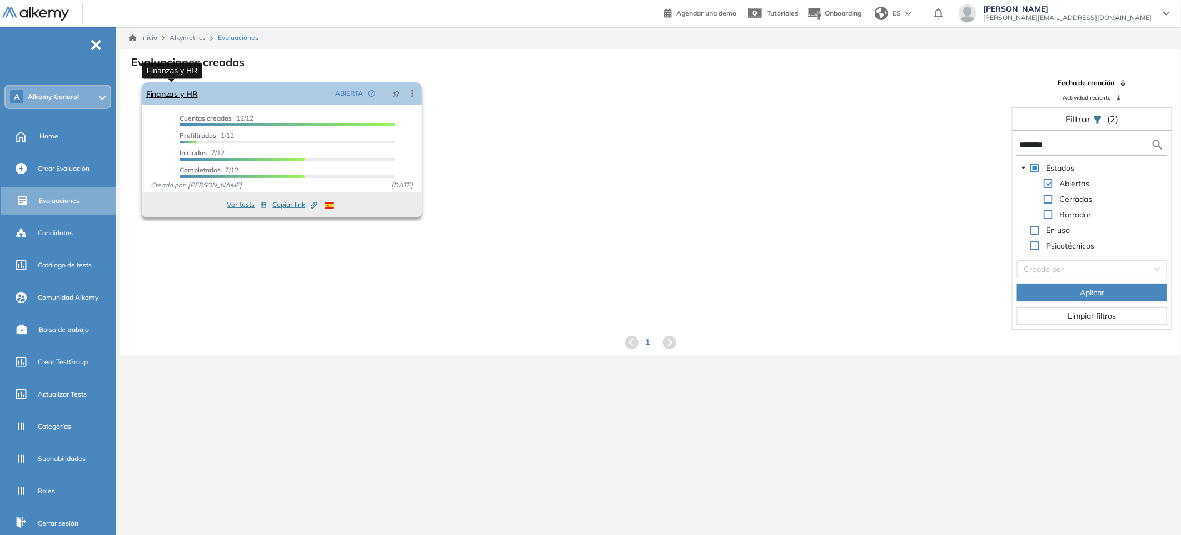
type input "********"
click at [197, 88] on link "Finanzas y HR" at bounding box center [172, 93] width 52 height 22
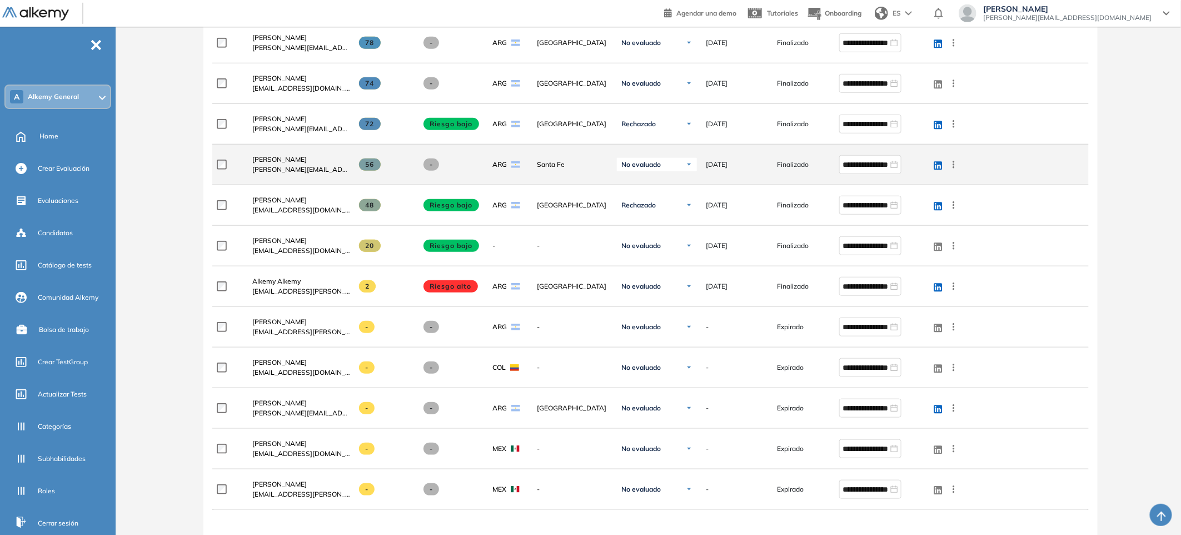
scroll to position [268, 0]
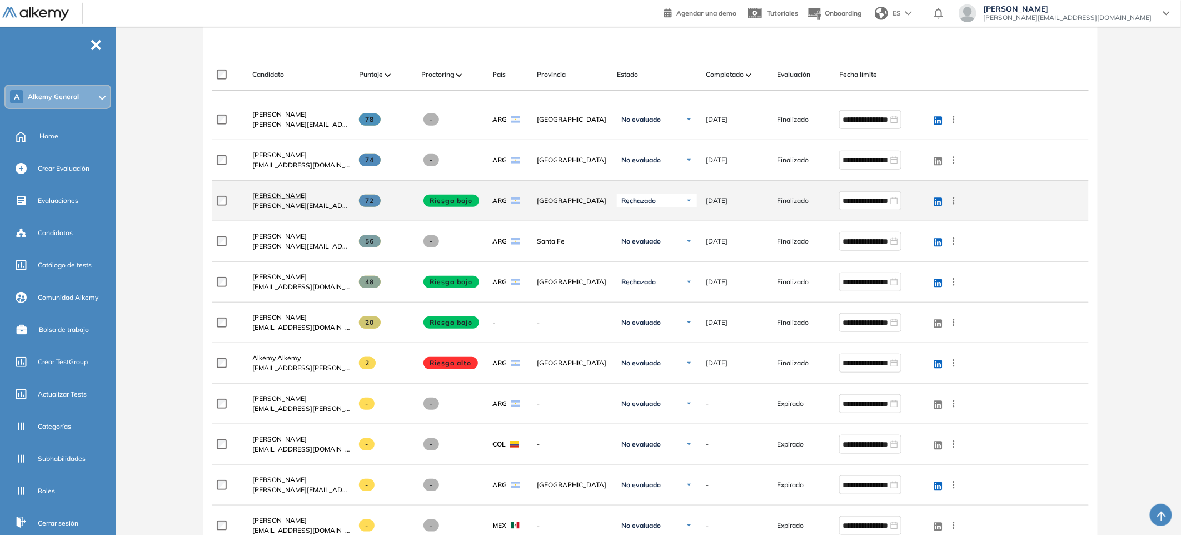
click at [291, 198] on span "[PERSON_NAME]" at bounding box center [279, 195] width 54 height 8
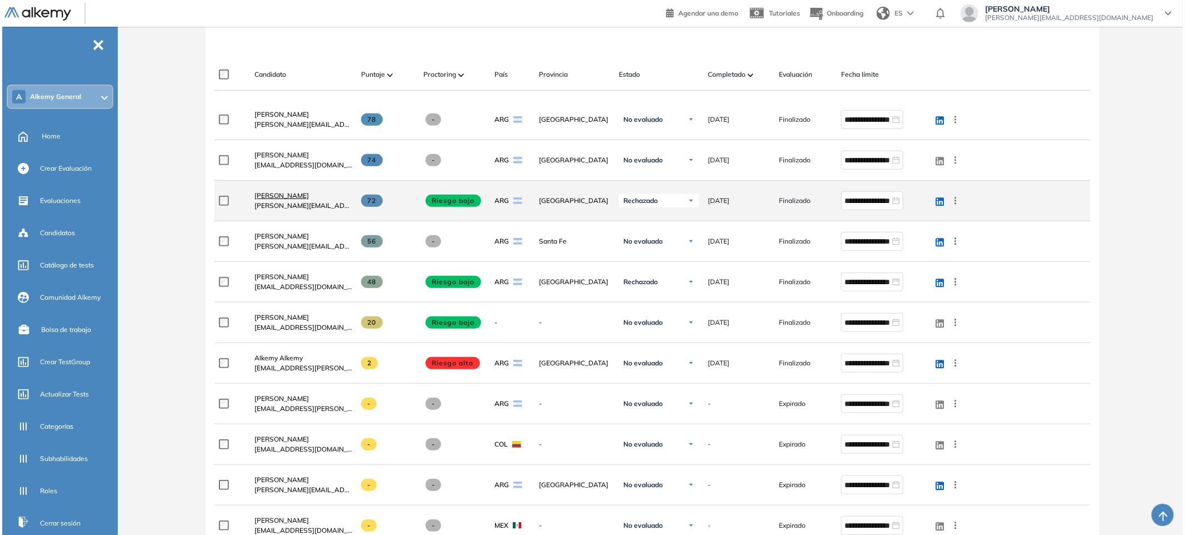
scroll to position [0, 0]
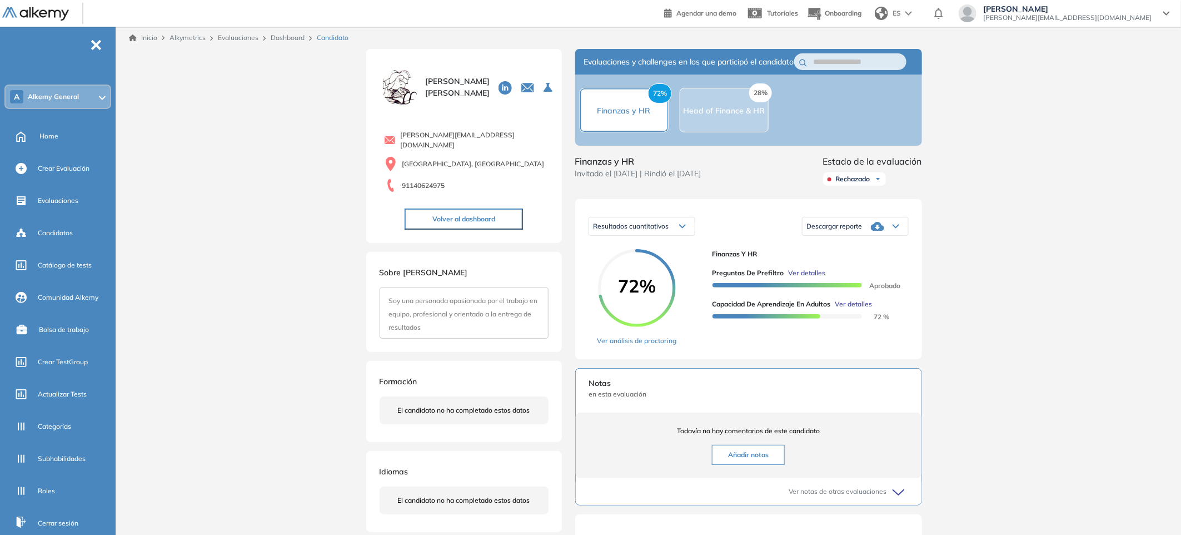
click at [867, 309] on span "Ver detalles" at bounding box center [853, 304] width 37 height 10
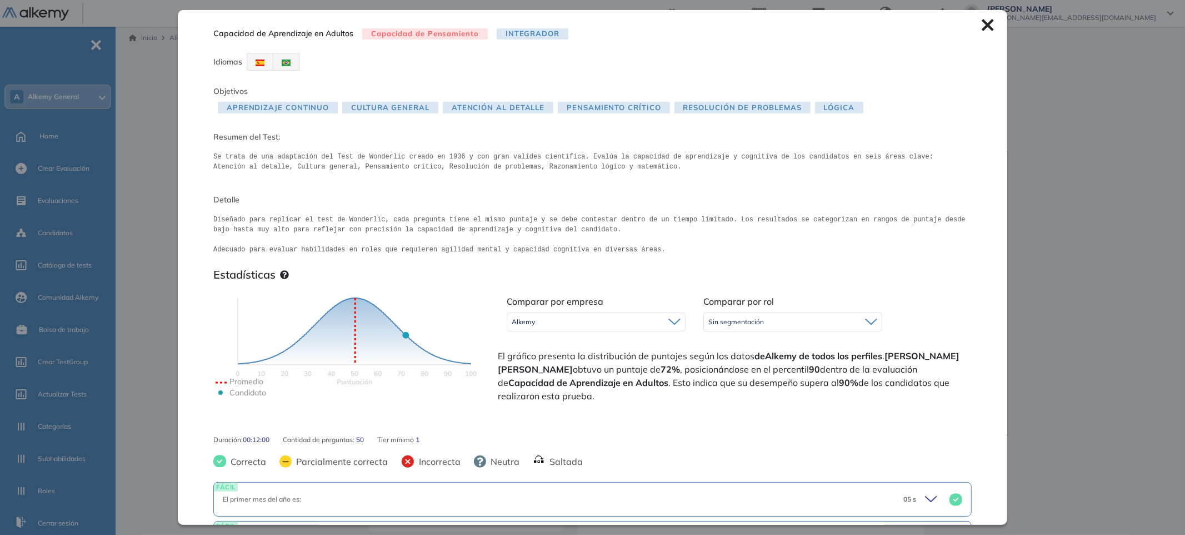
click at [614, 321] on div "Alkemy" at bounding box center [596, 322] width 178 height 18
click at [577, 301] on span "Comparar por empresa" at bounding box center [555, 301] width 97 height 11
click at [982, 29] on icon at bounding box center [988, 25] width 12 height 12
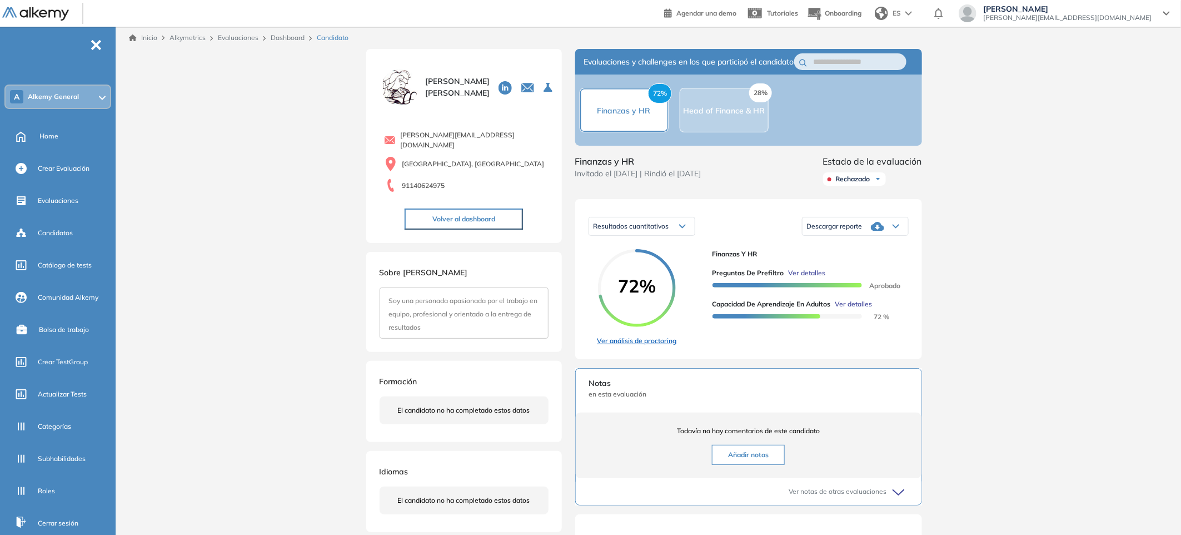
click at [674, 346] on link "Ver análisis de proctoring" at bounding box center [636, 341] width 79 height 10
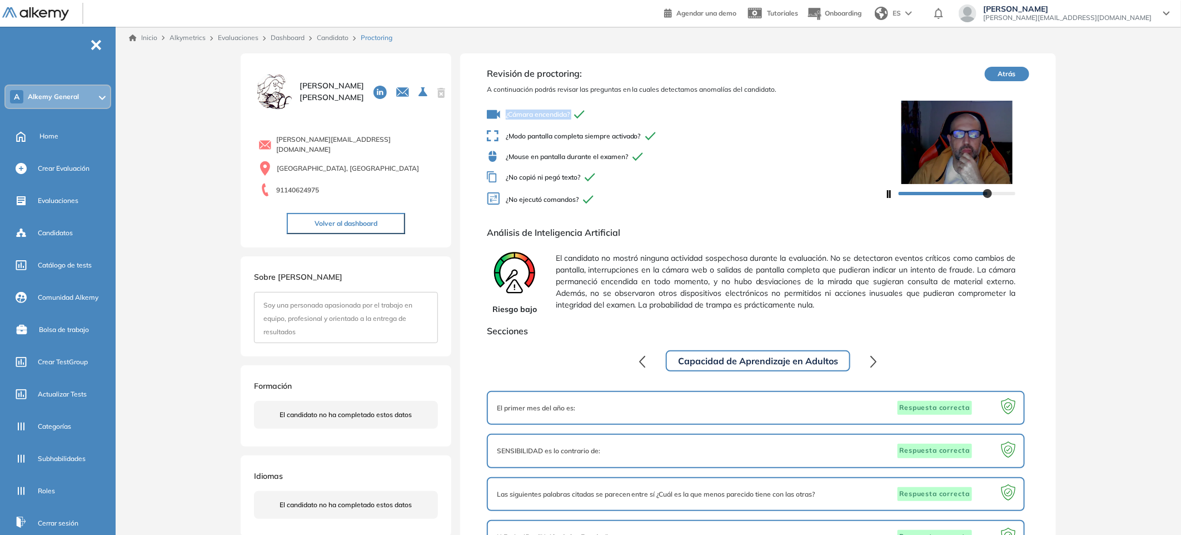
drag, startPoint x: 502, startPoint y: 114, endPoint x: 603, endPoint y: 113, distance: 101.1
click at [603, 113] on span "¿Cámara encendida?" at bounding box center [686, 114] width 398 height 13
drag, startPoint x: 503, startPoint y: 141, endPoint x: 624, endPoint y: 148, distance: 120.8
click at [653, 140] on span "¿Modo pantalla completa siempre activado?" at bounding box center [686, 136] width 398 height 12
drag, startPoint x: 510, startPoint y: 156, endPoint x: 636, endPoint y: 163, distance: 126.4
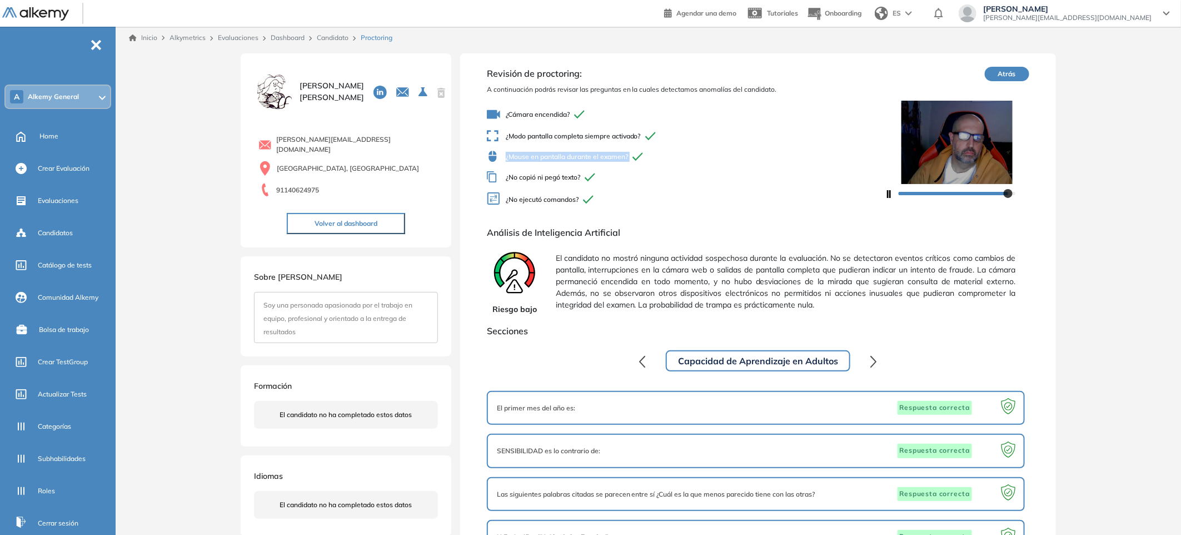
click at [636, 163] on div "¿Cámara encendida? ¿Modo pantalla completa siempre activado? ¿Mouse en pantalla…" at bounding box center [686, 157] width 398 height 109
drag, startPoint x: 523, startPoint y: 178, endPoint x: 635, endPoint y: 189, distance: 111.7
click at [635, 189] on div "¿Cámara encendida? ¿Modo pantalla completa siempre activado? ¿Mouse en pantalla…" at bounding box center [686, 157] width 398 height 109
click at [599, 198] on div at bounding box center [589, 199] width 23 height 9
drag, startPoint x: 598, startPoint y: 206, endPoint x: 491, endPoint y: 168, distance: 113.2
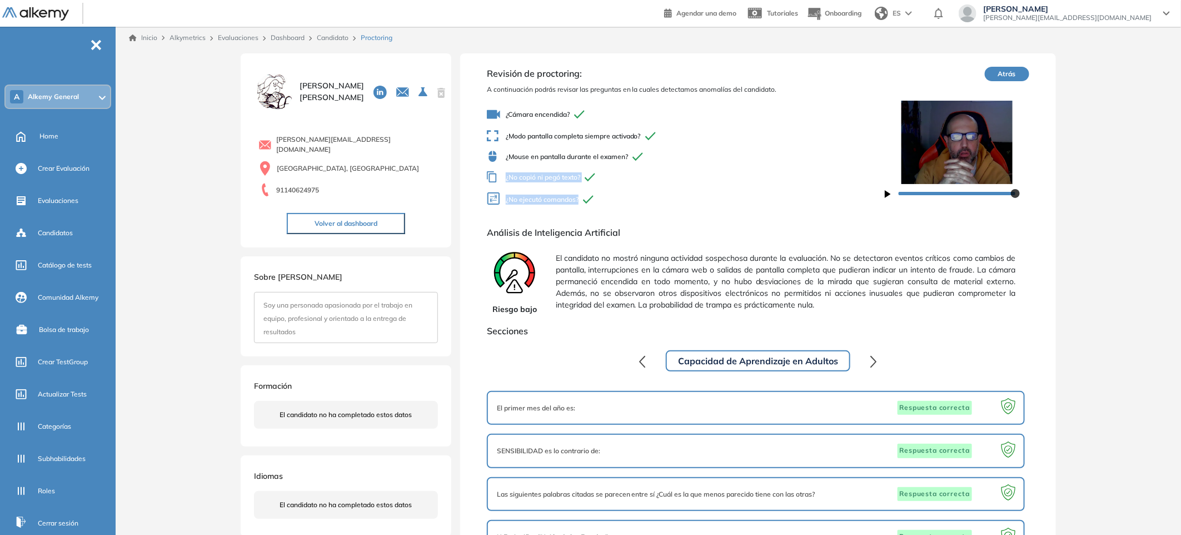
click at [491, 168] on div "¿Cámara encendida? ¿Modo pantalla completa siempre activado? ¿Mouse en pantalla…" at bounding box center [686, 157] width 398 height 109
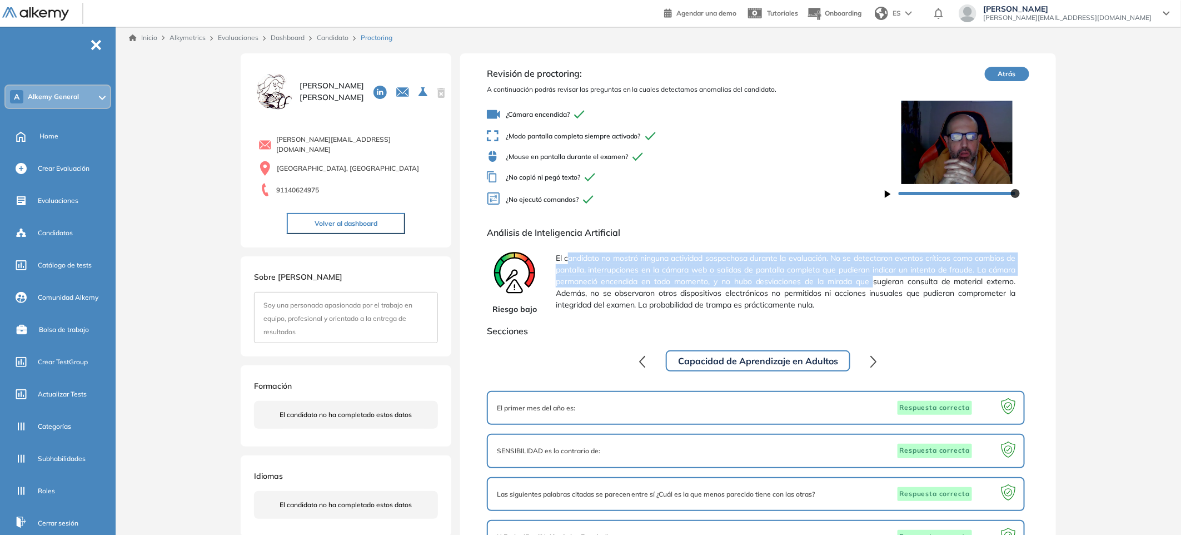
drag, startPoint x: 566, startPoint y: 257, endPoint x: 882, endPoint y: 288, distance: 317.7
click at [882, 288] on span "El candidato no mostró ninguna actividad sospechosa durante la evaluación. No s…" at bounding box center [786, 281] width 460 height 67
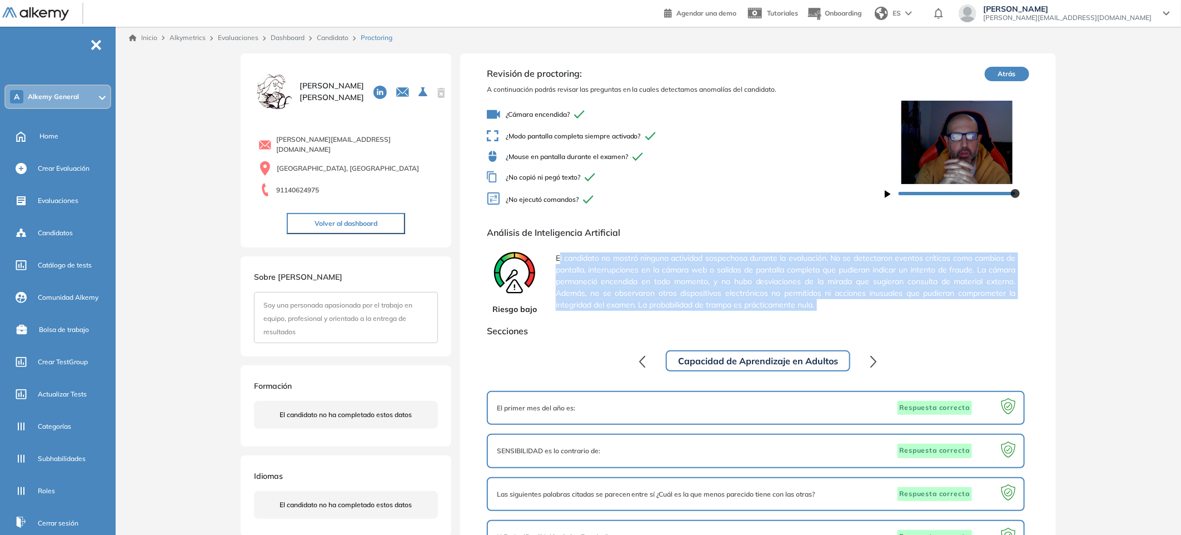
drag, startPoint x: 886, startPoint y: 321, endPoint x: 561, endPoint y: 257, distance: 331.3
click at [560, 258] on span "El candidato no mostró ninguna actividad sospechosa durante la evaluación. No s…" at bounding box center [786, 281] width 460 height 67
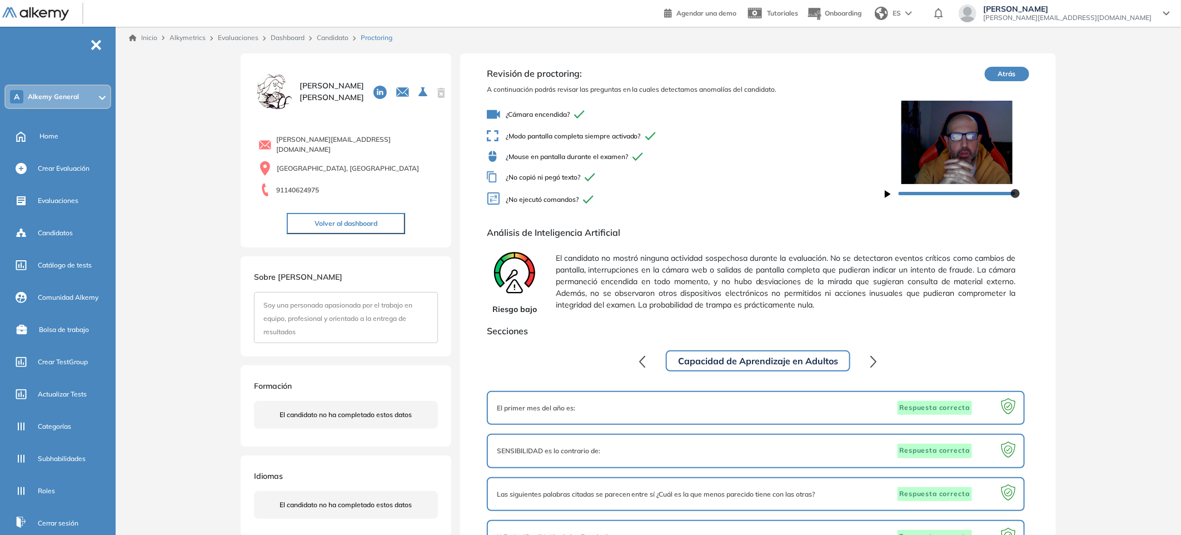
drag, startPoint x: 490, startPoint y: 307, endPoint x: 545, endPoint y: 310, distance: 55.6
click at [545, 310] on div "Riesgo bajo El candidato no mostró ninguna actividad sospechosa durante la eval…" at bounding box center [758, 281] width 542 height 67
click at [549, 310] on div "Riesgo bajo El candidato no mostró ninguna actividad sospechosa durante la eval…" at bounding box center [758, 281] width 542 height 67
click at [606, 302] on span "El candidato no mostró ninguna actividad sospechosa durante la evaluación. No s…" at bounding box center [786, 281] width 460 height 67
click at [273, 36] on link "Dashboard" at bounding box center [288, 37] width 34 height 8
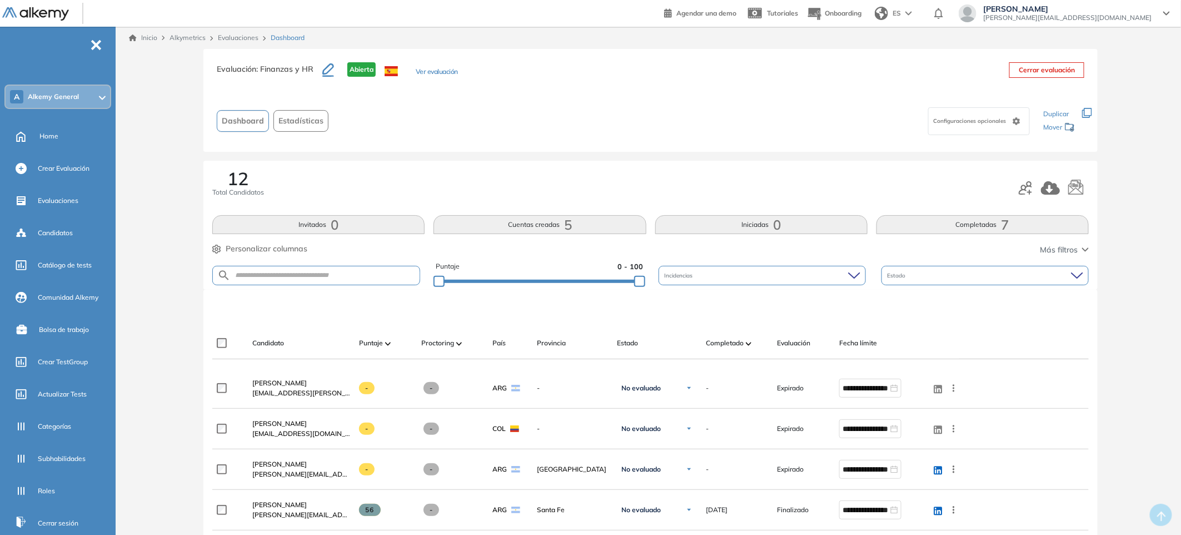
click at [303, 115] on span "Estadísticas" at bounding box center [300, 121] width 45 height 12
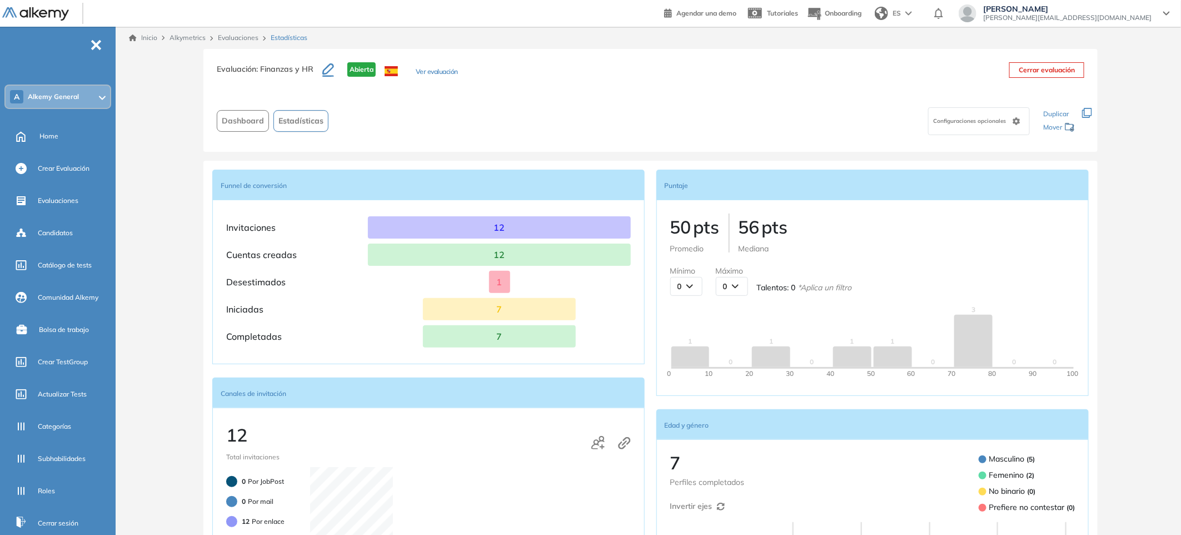
click at [238, 37] on link "Evaluaciones" at bounding box center [238, 37] width 41 height 8
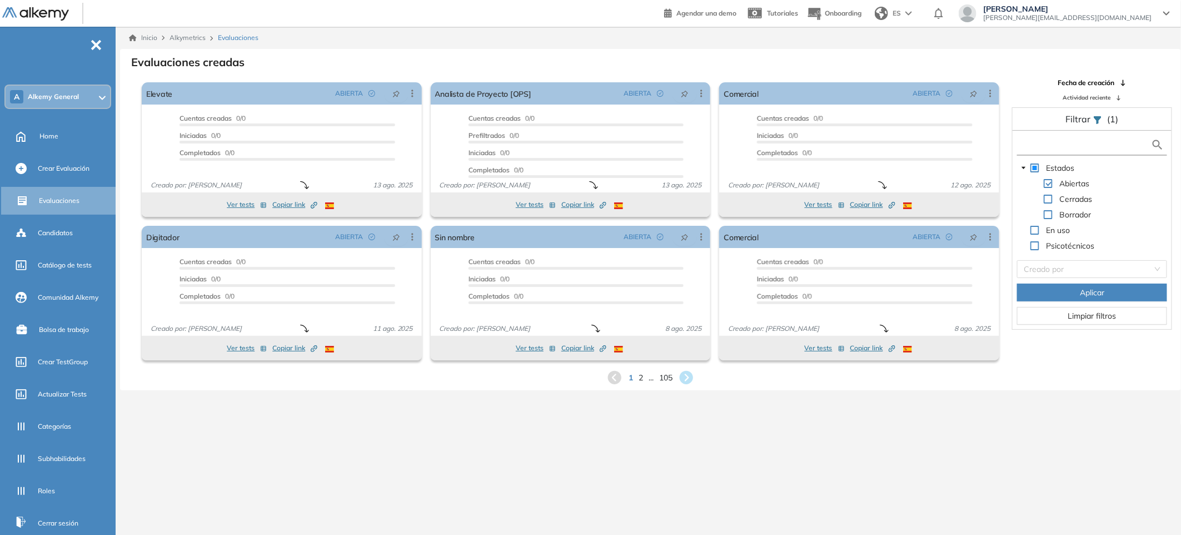
click at [1079, 149] on input "text" at bounding box center [1085, 145] width 131 height 12
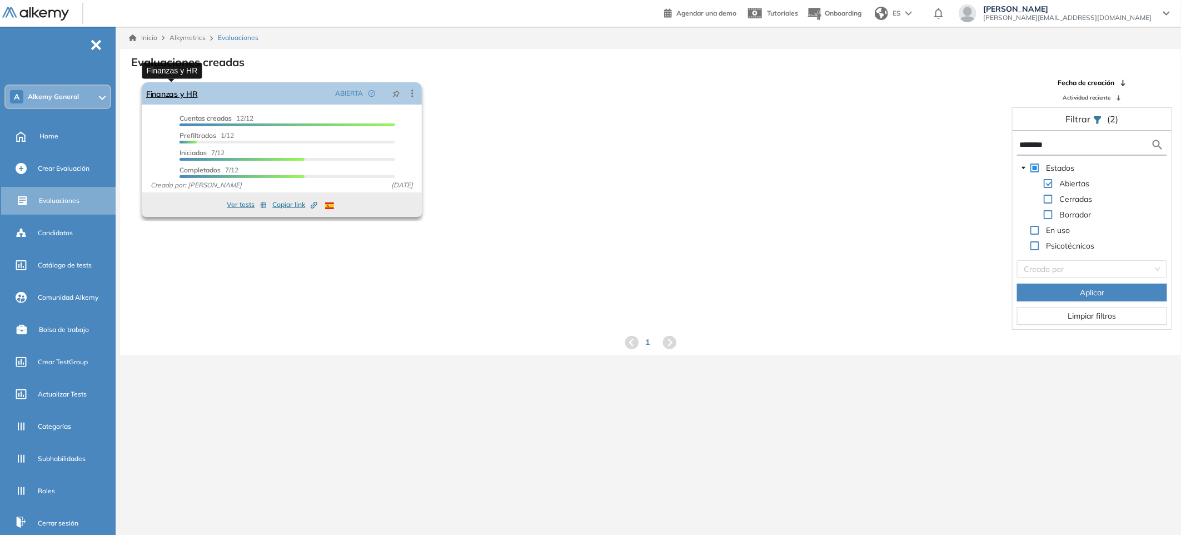
type input "********"
click at [175, 96] on link "Finanzas y HR" at bounding box center [172, 93] width 52 height 22
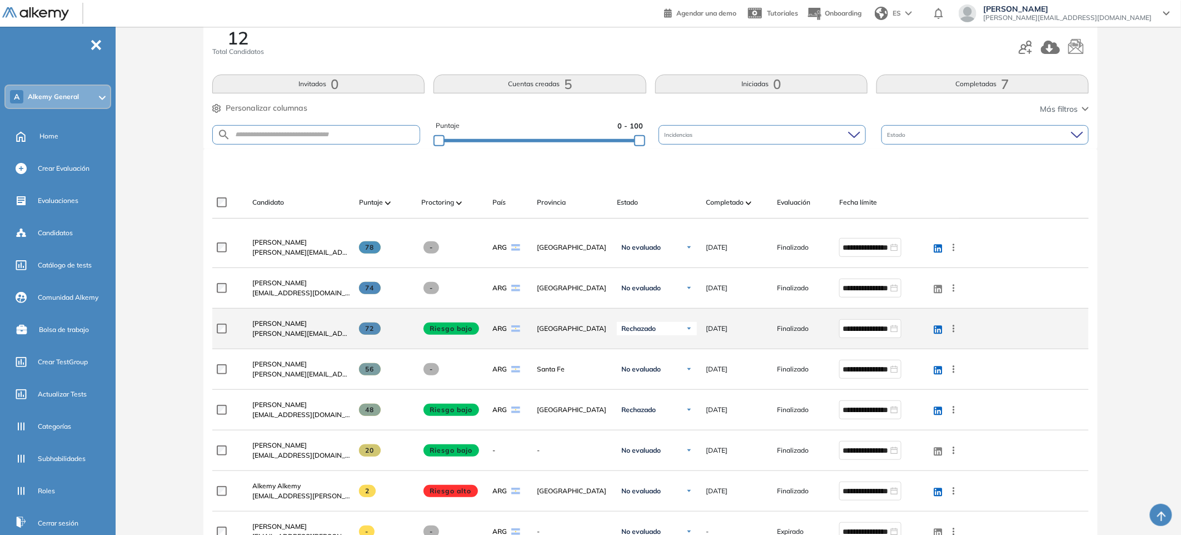
scroll to position [148, 0]
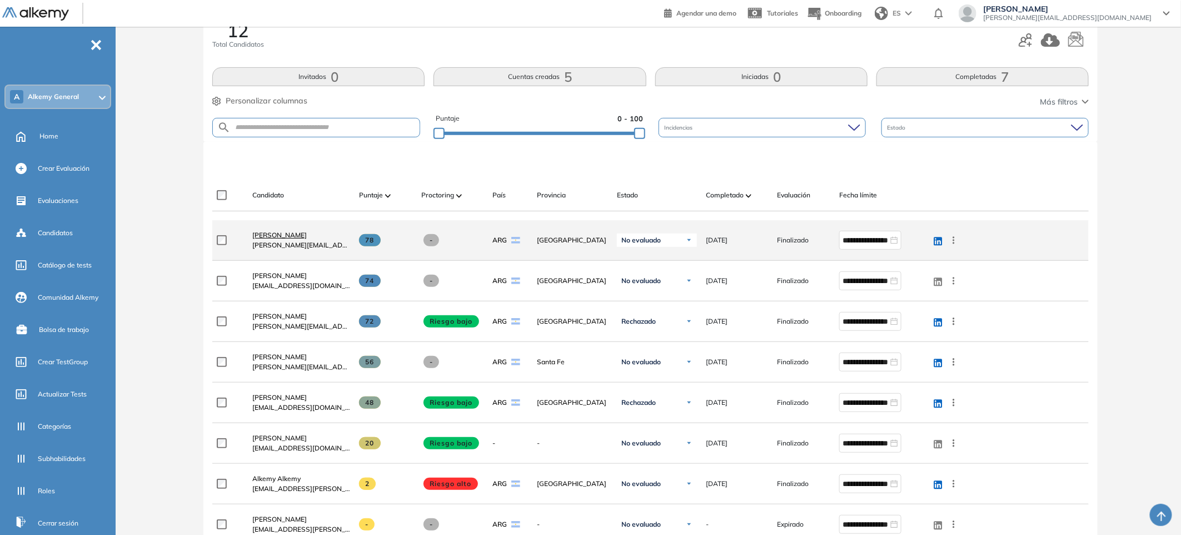
click at [299, 236] on span "[PERSON_NAME]" at bounding box center [279, 235] width 54 height 8
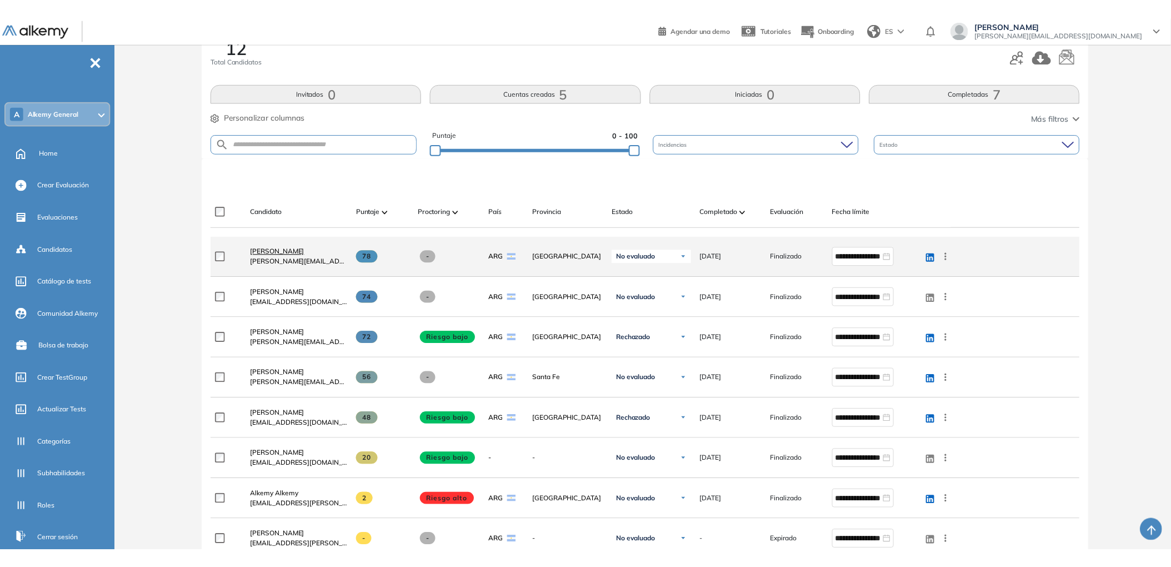
scroll to position [0, 0]
